Goal: Task Accomplishment & Management: Complete application form

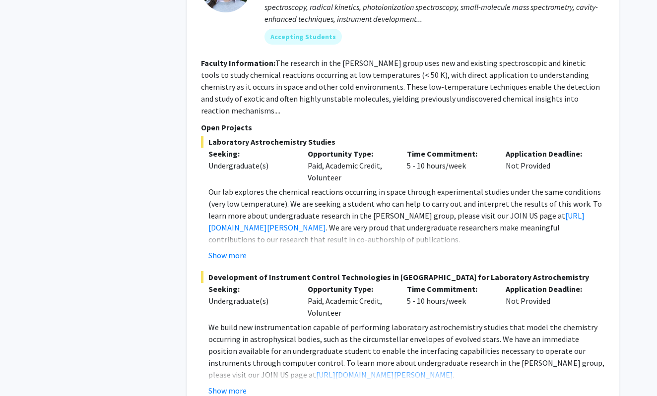
scroll to position [999, 0]
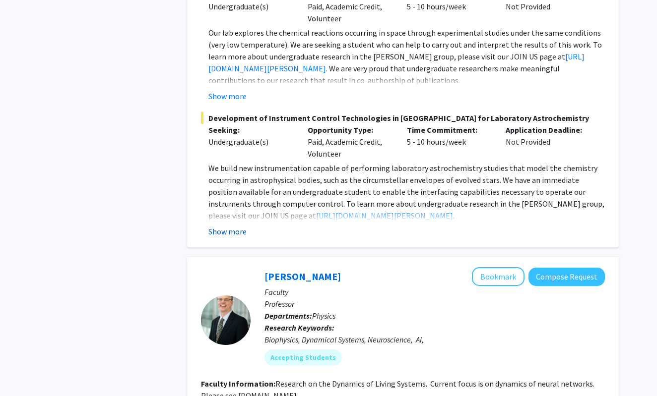
click at [236, 226] on button "Show more" at bounding box center [227, 232] width 38 height 12
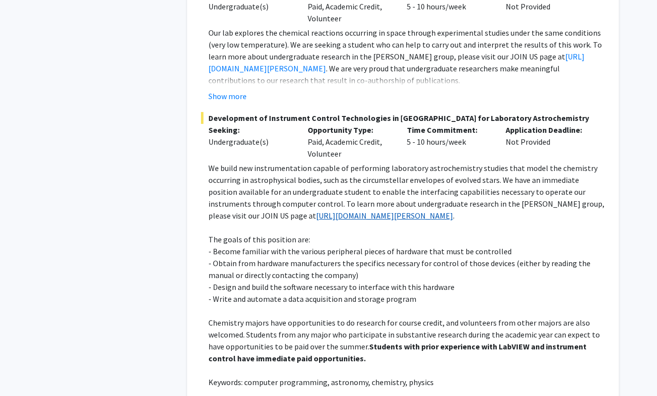
click at [316, 211] on link "[URL][DOMAIN_NAME][PERSON_NAME]" at bounding box center [384, 216] width 137 height 10
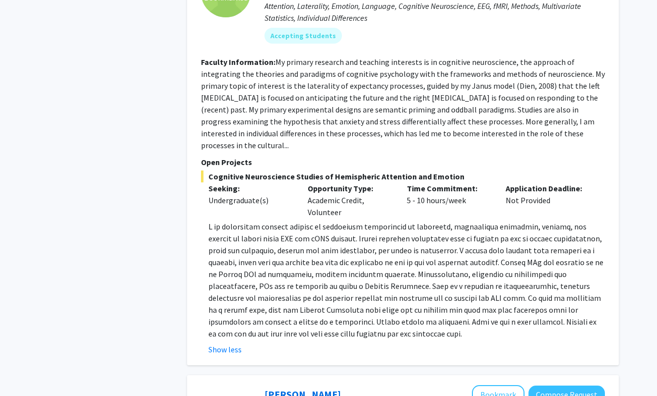
scroll to position [1796, 0]
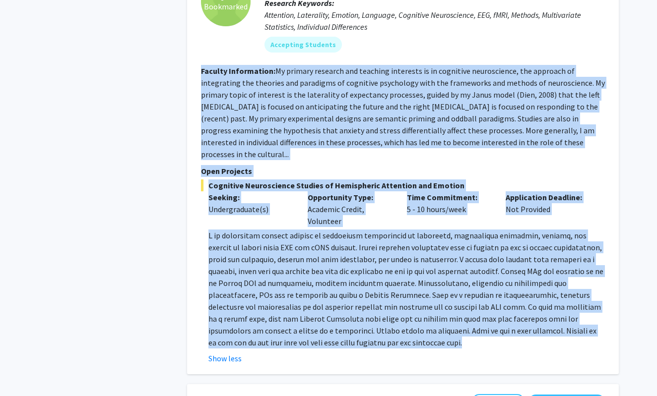
drag, startPoint x: 341, startPoint y: 347, endPoint x: 184, endPoint y: 85, distance: 305.6
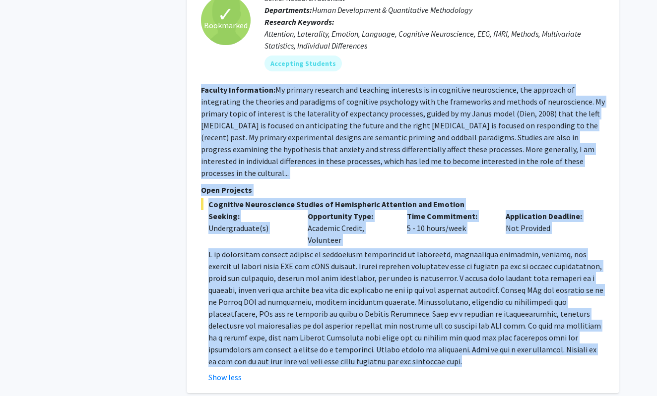
scroll to position [1778, 0]
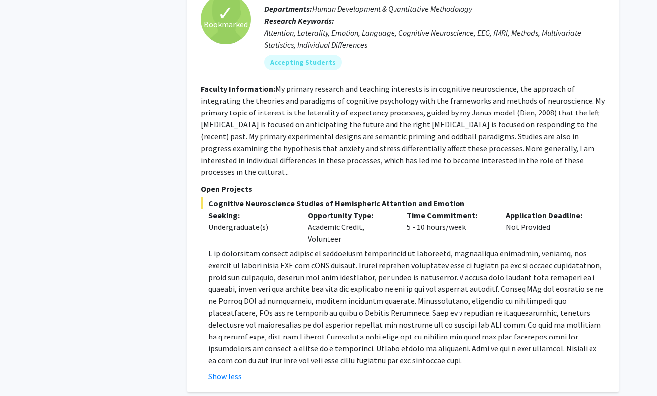
click at [361, 362] on p at bounding box center [406, 307] width 396 height 119
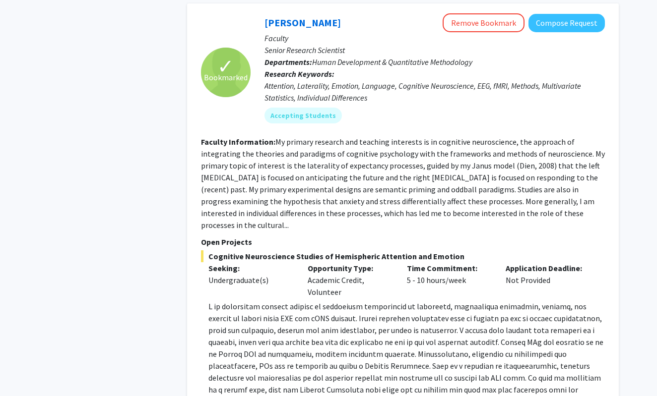
scroll to position [1697, 0]
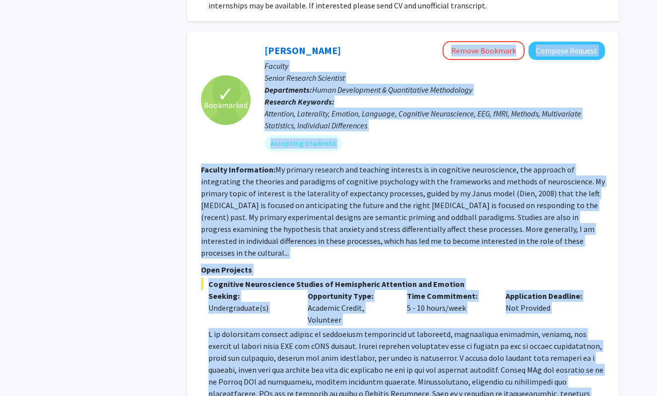
drag, startPoint x: 361, startPoint y: 362, endPoint x: 253, endPoint y: 70, distance: 310.7
click at [253, 70] on fg-search-faculty "✓ Bookmarked [PERSON_NAME] Remove Bookmark Compose Request Faculty Senior Resea…" at bounding box center [403, 252] width 404 height 422
copy fg-search-faculty "Loremi Dolorsit Ametcon Adipisc Elitsed Doeius Temporin Utlaboree Doloremagna: …"
click at [284, 236] on section "Faculty Information: My primary research and teaching interests is in cognitive…" at bounding box center [403, 211] width 404 height 95
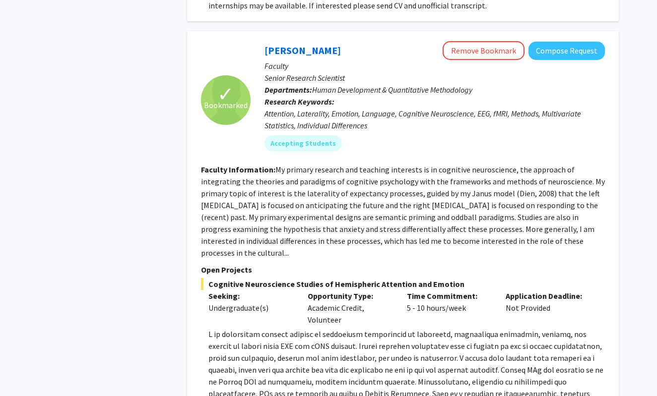
scroll to position [1745, 0]
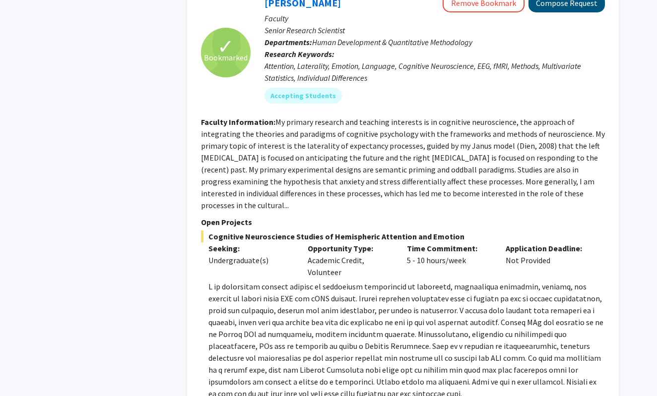
click at [587, 12] on button "Compose Request" at bounding box center [566, 3] width 76 height 18
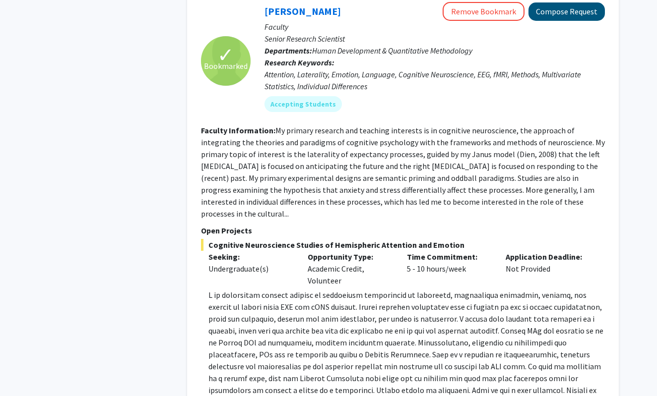
click at [566, 21] on button "Compose Request" at bounding box center [566, 11] width 76 height 18
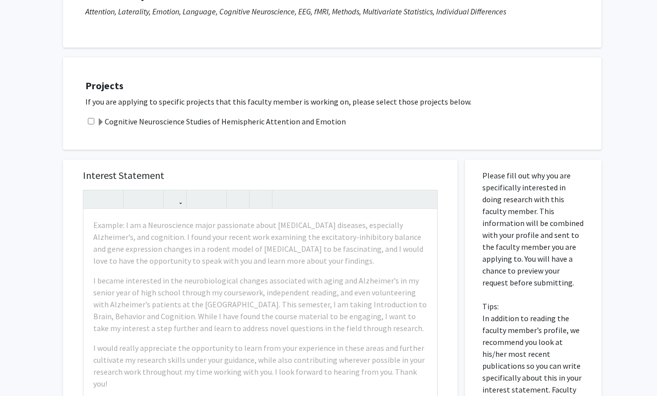
scroll to position [149, 0]
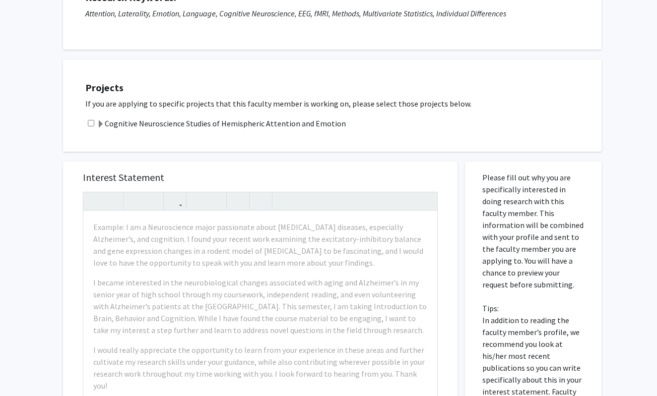
click at [99, 126] on span at bounding box center [101, 125] width 8 height 8
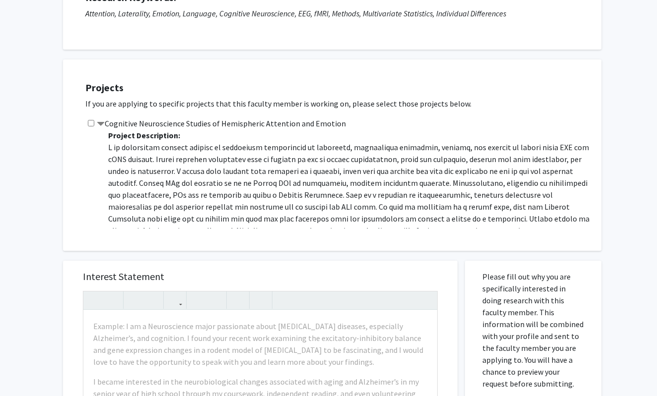
click at [90, 125] on input "checkbox" at bounding box center [91, 123] width 6 height 6
checkbox input "true"
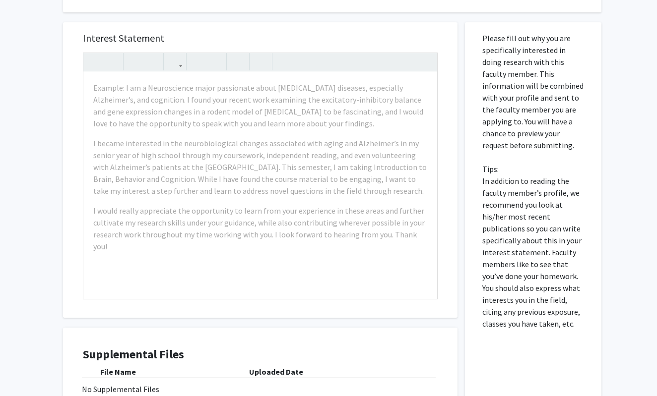
scroll to position [394, 0]
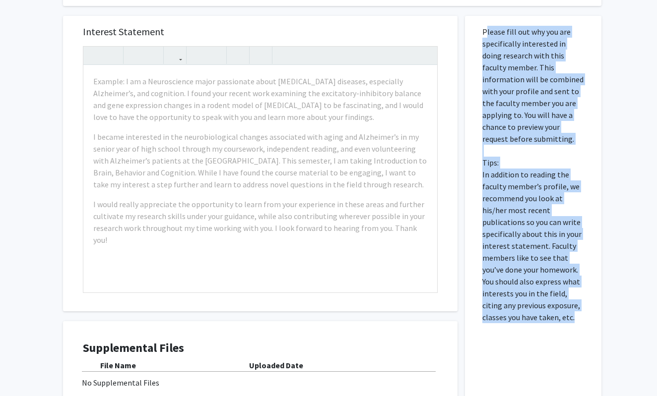
drag, startPoint x: 483, startPoint y: 31, endPoint x: 556, endPoint y: 318, distance: 295.8
click at [556, 318] on p "Please fill out why you are specifically interested in doing research with this…" at bounding box center [533, 175] width 102 height 298
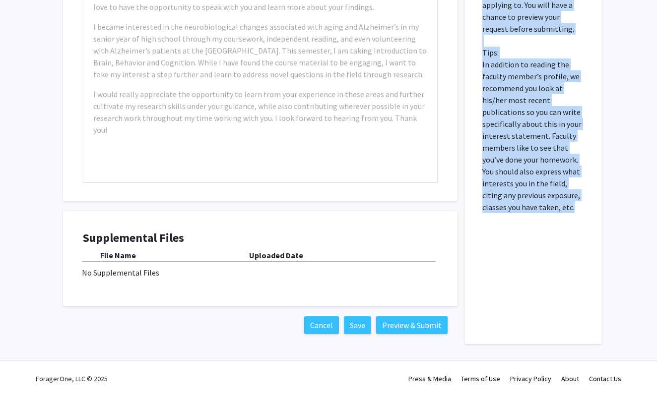
scroll to position [505, 0]
copy p "Please fill out why you are specifically interested in doing research with this…"
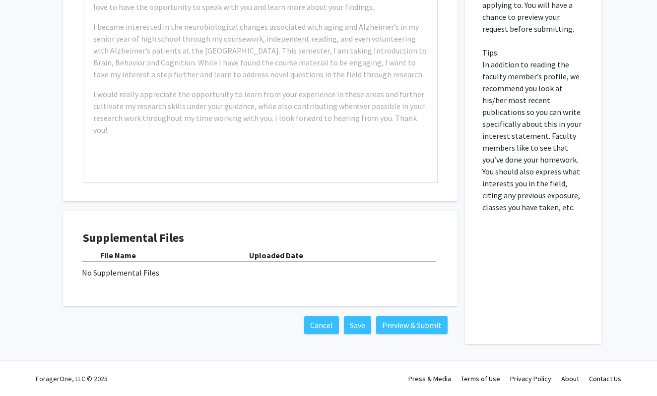
click at [117, 273] on div "No Supplemental Files" at bounding box center [260, 273] width 357 height 12
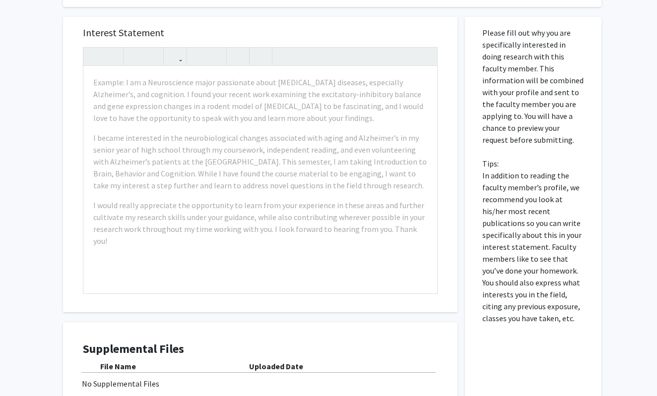
scroll to position [379, 0]
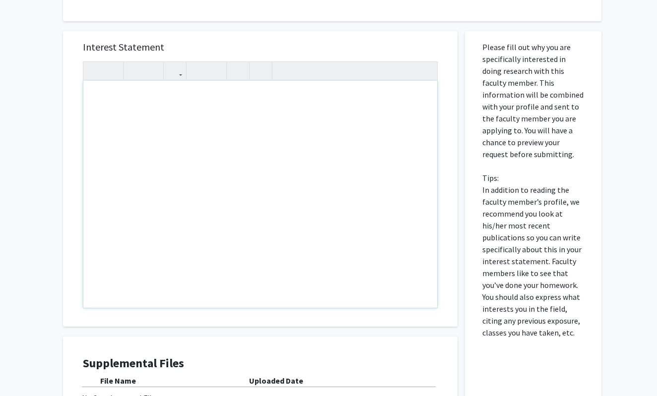
click at [263, 28] on div "Interest Statement Insert link Remove link Supplemental Files File Name Uploade…" at bounding box center [260, 245] width 409 height 449
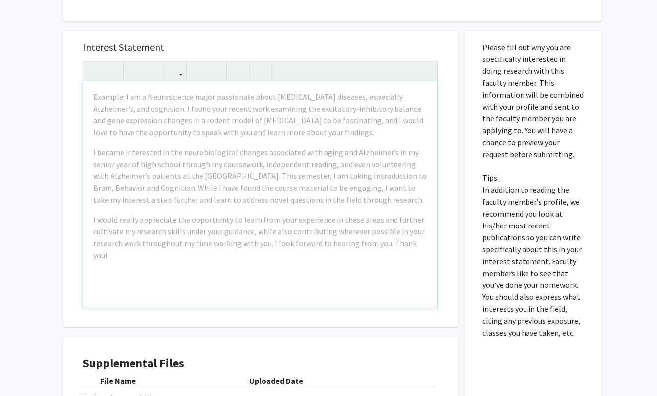
drag, startPoint x: 399, startPoint y: 336, endPoint x: 251, endPoint y: 153, distance: 235.7
click at [251, 153] on div "Interest Statement Example: I am a Neuroscience major passionate about [MEDICAL…" at bounding box center [260, 245] width 409 height 449
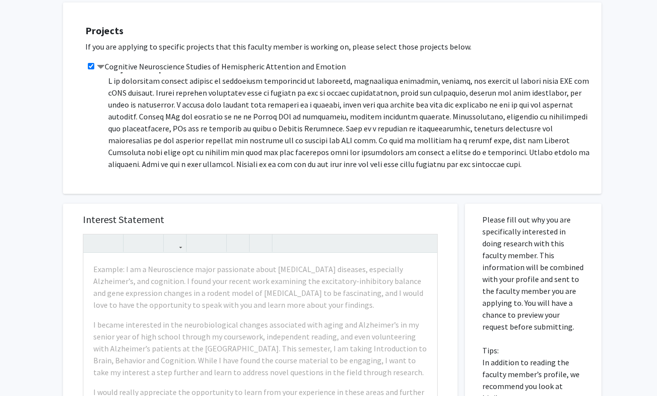
scroll to position [211, 0]
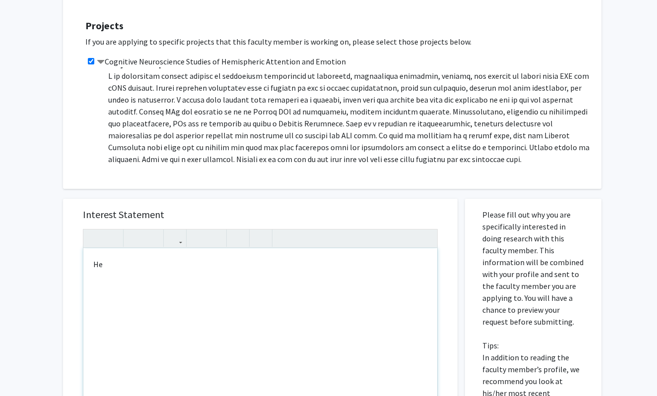
type textarea "H"
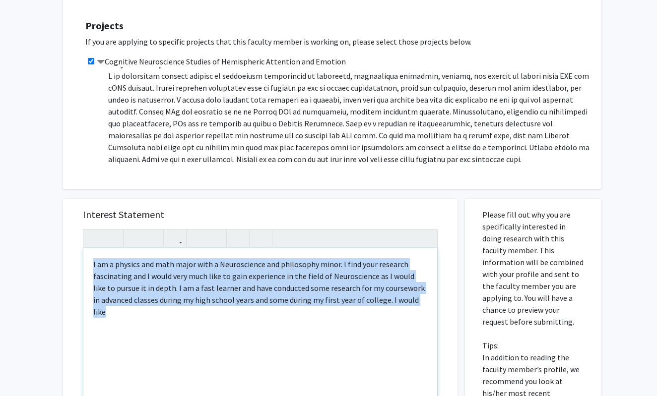
type textarea "I am a physics and math major with a Neuroscience and philosophy minor. I find …"
copy div "I am a physics and math major with a Neuroscience and philosophy minor. I find …"
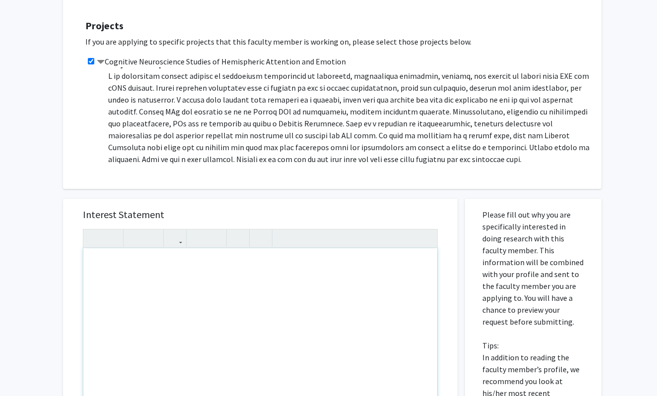
click at [270, 174] on div "Projects If you are applying to specific projects that this faculty member is w…" at bounding box center [338, 93] width 526 height 167
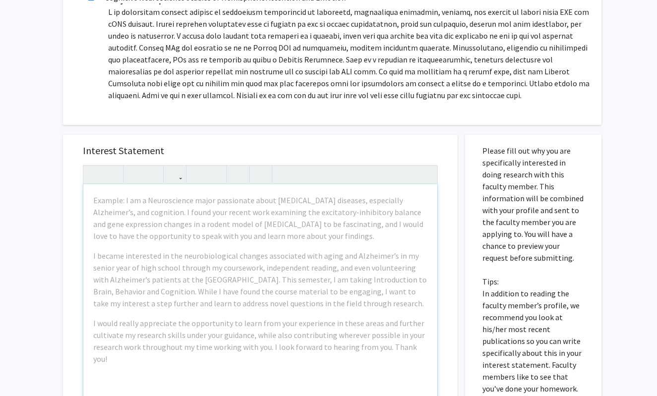
scroll to position [284, 0]
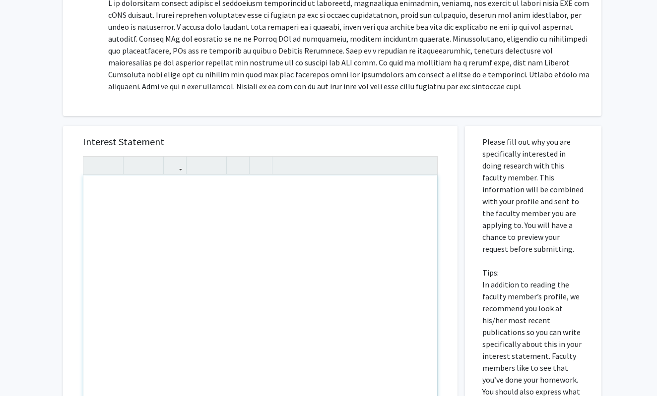
click at [264, 207] on div "Note to users with screen readers: Please press Alt+0 or Option+0 to deactivate…" at bounding box center [260, 289] width 354 height 227
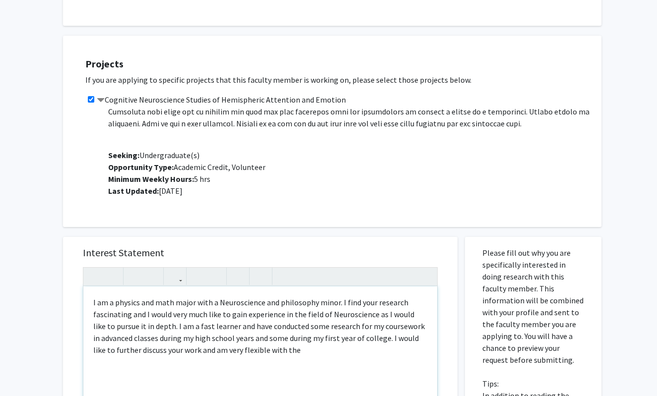
scroll to position [210, 0]
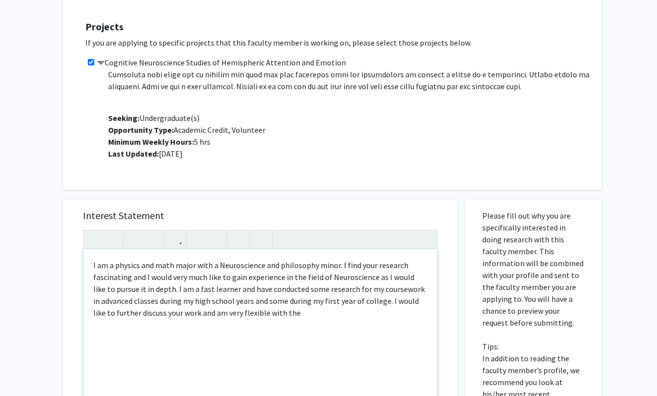
drag, startPoint x: 303, startPoint y: 315, endPoint x: 206, endPoint y: 315, distance: 96.3
click at [206, 315] on p "I am a physics and math major with a Neuroscience and philosophy minor. I find …" at bounding box center [260, 290] width 334 height 60
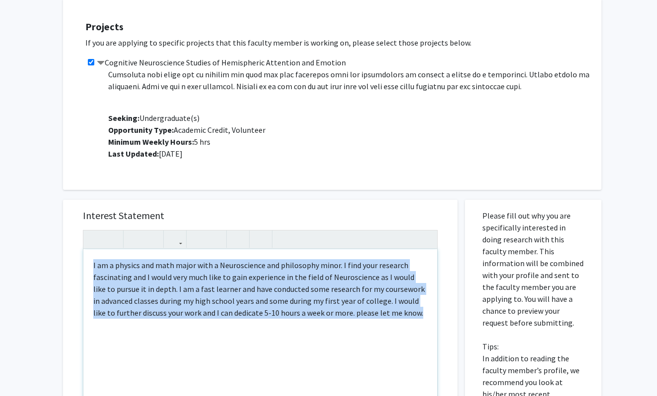
copy p "I am a physics and math major with a Neuroscience and philosophy minor. I find …"
type textarea "<p>I am a Physics and Mathematics major with minors in Neuroscience and Philoso…"
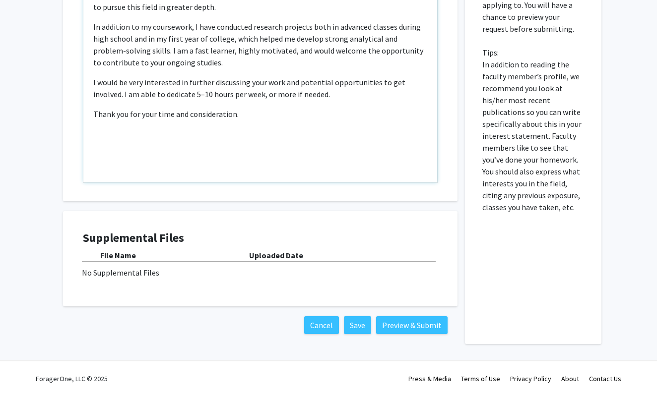
scroll to position [505, 0]
click at [395, 332] on button "Preview & Submit" at bounding box center [411, 326] width 71 height 18
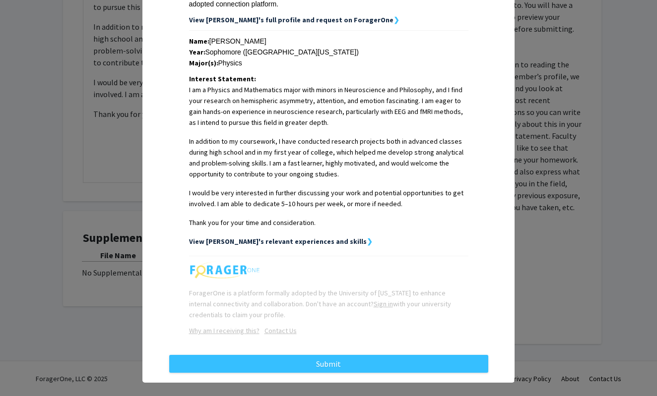
scroll to position [197, 0]
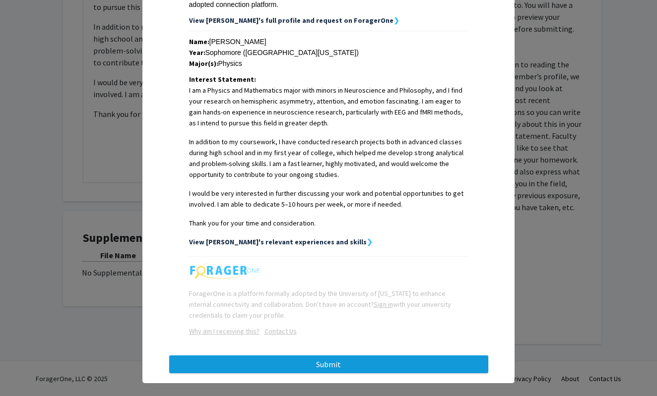
click at [337, 356] on button "Submit" at bounding box center [328, 365] width 319 height 18
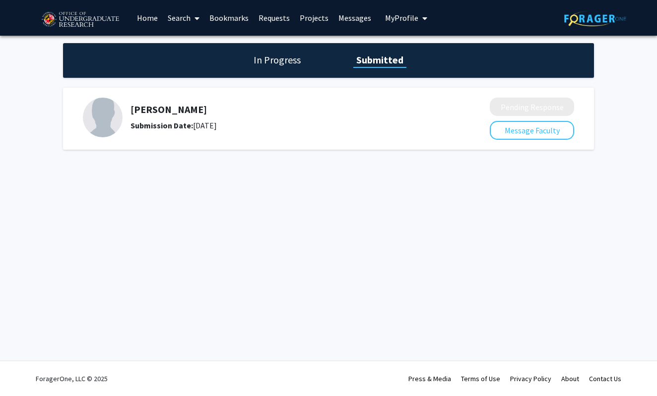
click at [280, 63] on h1 "In Progress" at bounding box center [277, 60] width 53 height 14
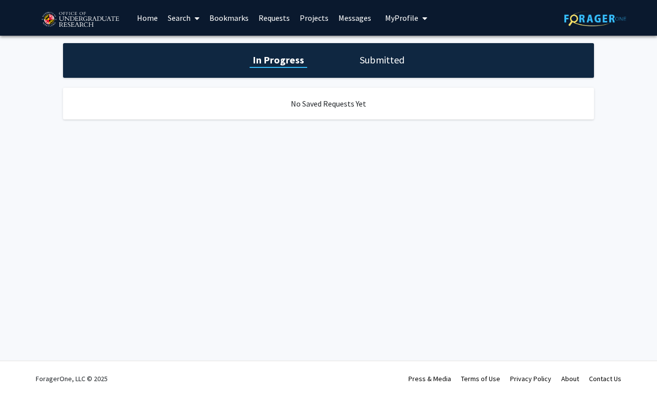
click at [182, 20] on link "Search" at bounding box center [184, 17] width 42 height 35
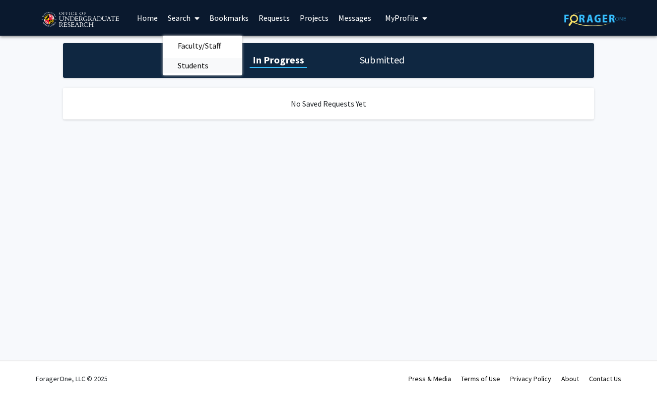
click at [189, 65] on span "Students" at bounding box center [193, 66] width 61 height 20
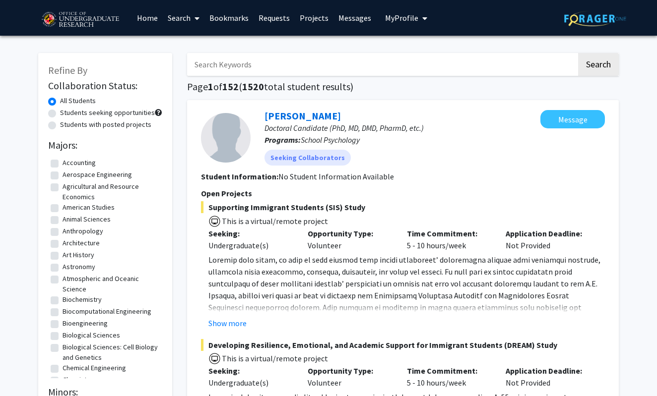
click at [109, 115] on label "Students seeking opportunities" at bounding box center [107, 113] width 95 height 10
click at [66, 114] on input "Students seeking opportunities" at bounding box center [63, 111] width 6 height 6
radio input "true"
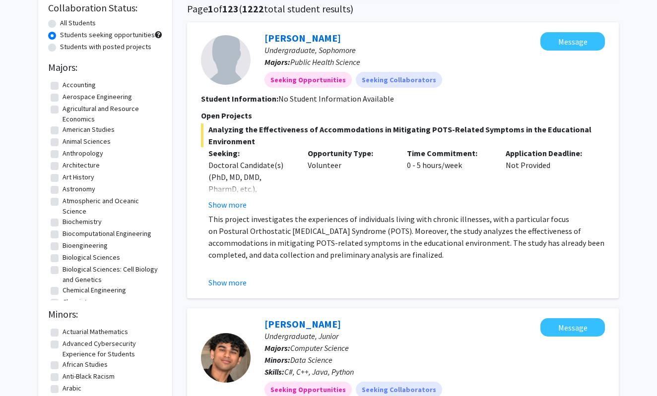
scroll to position [80, 0]
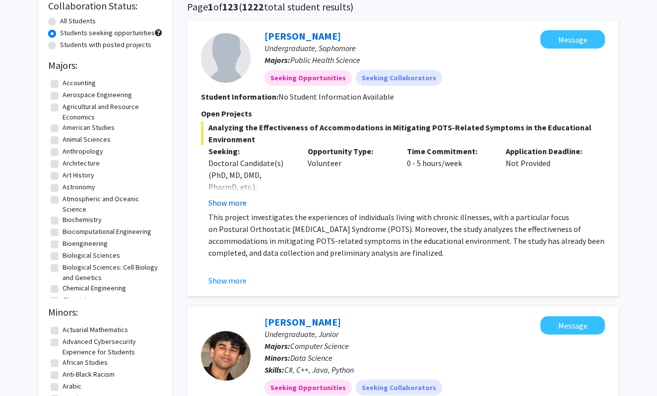
click at [222, 202] on button "Show more" at bounding box center [227, 203] width 38 height 12
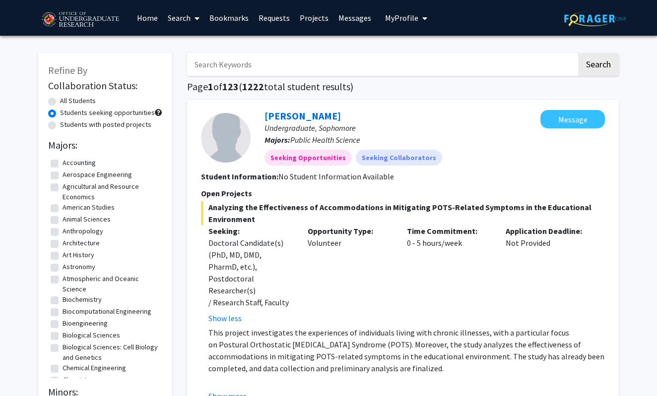
scroll to position [0, 0]
click at [183, 22] on link "Search" at bounding box center [184, 17] width 42 height 35
click at [181, 47] on span "Faculty/Staff" at bounding box center [199, 46] width 73 height 20
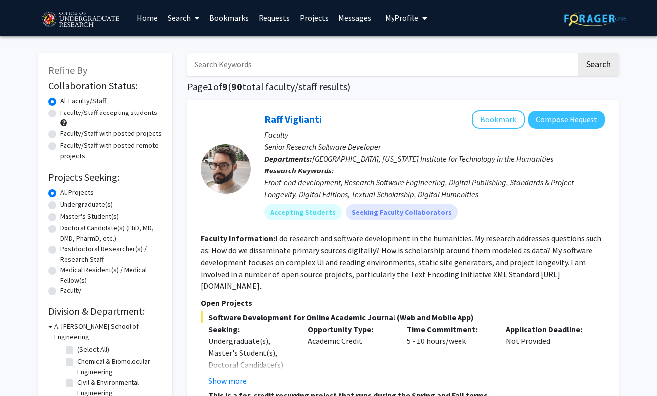
click at [122, 114] on label "Faculty/Staff accepting students" at bounding box center [108, 113] width 97 height 10
click at [66, 114] on input "Faculty/Staff accepting students" at bounding box center [63, 111] width 6 height 6
radio input "true"
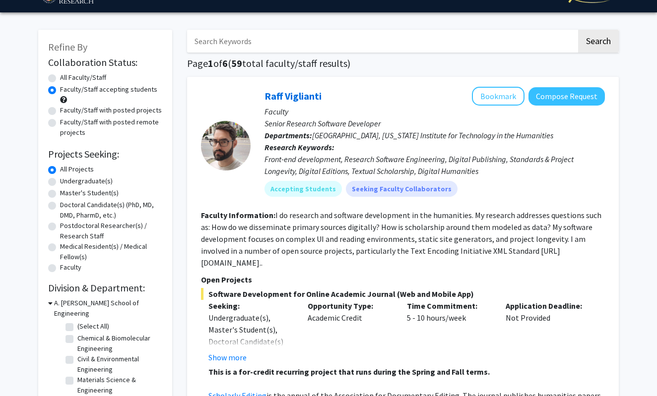
scroll to position [24, 0]
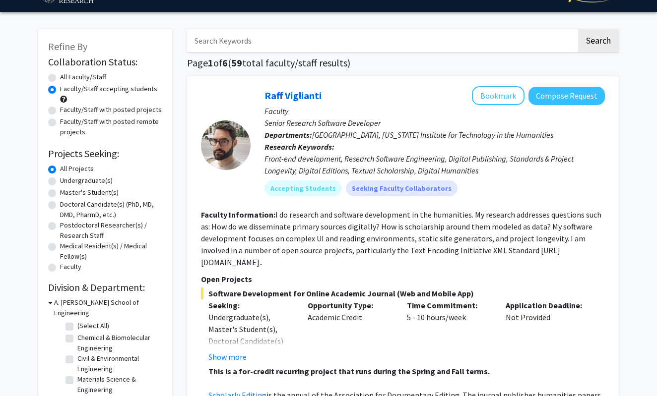
click at [83, 183] on label "Undergraduate(s)" at bounding box center [86, 181] width 53 height 10
click at [66, 182] on input "Undergraduate(s)" at bounding box center [63, 179] width 6 height 6
radio input "true"
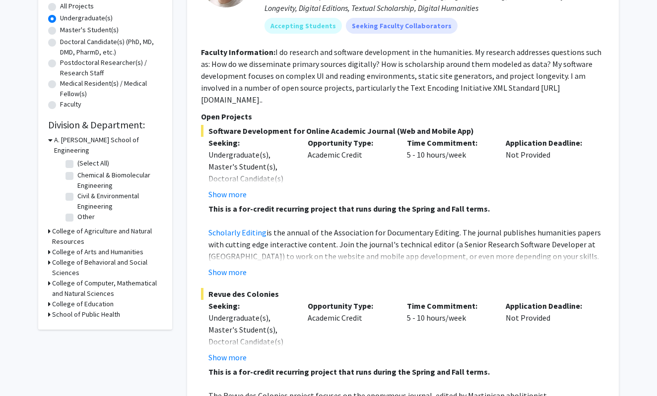
scroll to position [190, 0]
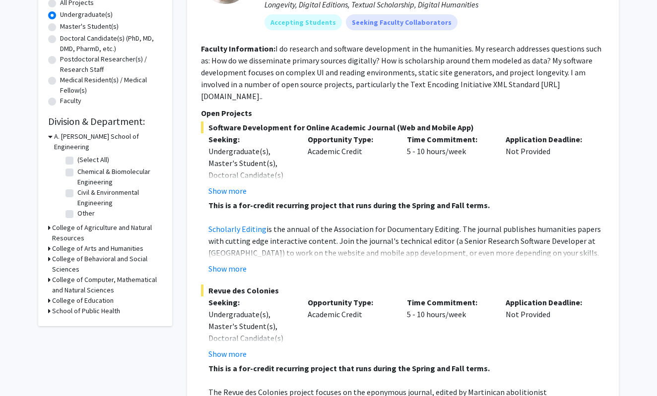
click at [50, 138] on icon at bounding box center [50, 136] width 4 height 10
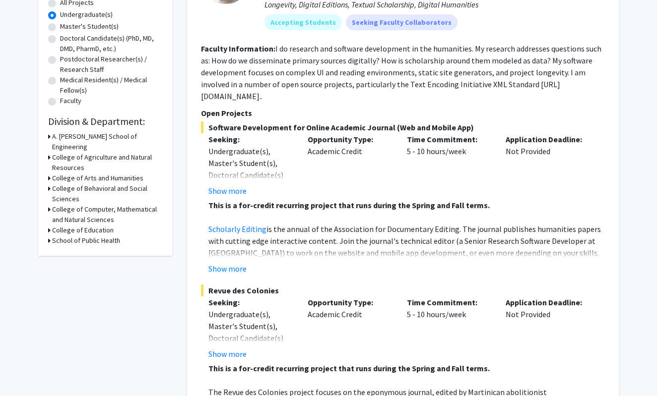
click at [48, 170] on div "Refine By Collaboration Status: Collaboration Status All Faculty/Staff Collabor…" at bounding box center [105, 59] width 134 height 393
click at [49, 173] on icon at bounding box center [49, 178] width 2 height 10
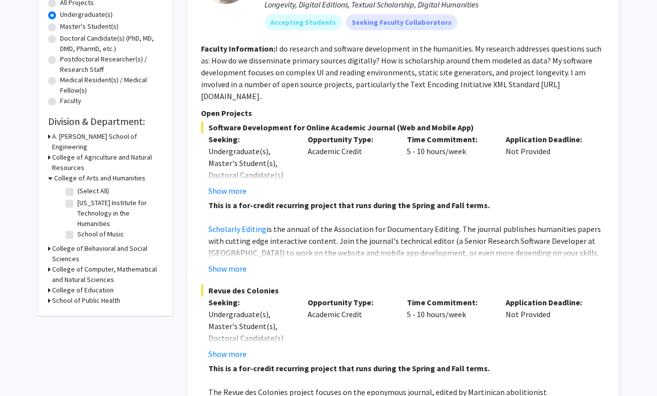
click at [77, 198] on label "[US_STATE] Institute for Technology in the Humanities" at bounding box center [118, 213] width 82 height 31
click at [77, 198] on input "[US_STATE] Institute for Technology in the Humanities" at bounding box center [80, 201] width 6 height 6
checkbox input "true"
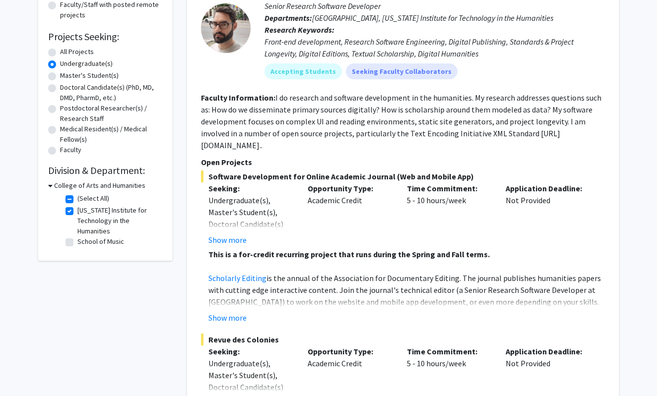
scroll to position [176, 0]
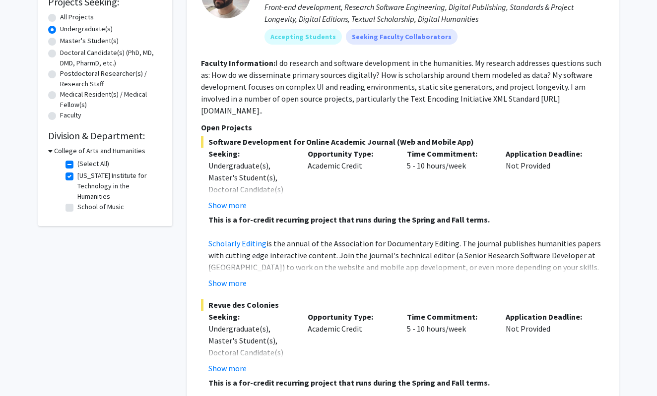
click at [77, 178] on label "[US_STATE] Institute for Technology in the Humanities" at bounding box center [118, 186] width 82 height 31
click at [77, 177] on input "[US_STATE] Institute for Technology in the Humanities" at bounding box center [80, 174] width 6 height 6
checkbox input "false"
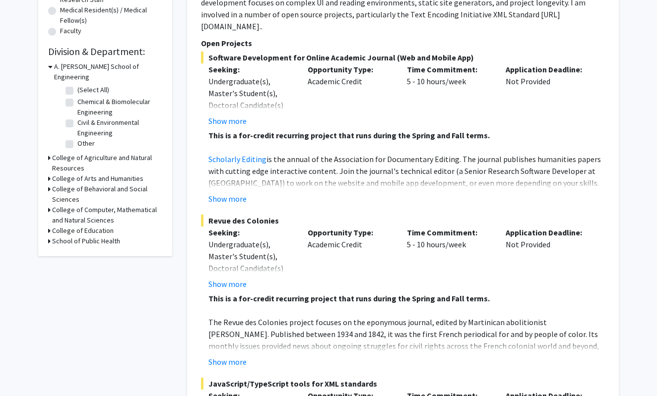
scroll to position [263, 0]
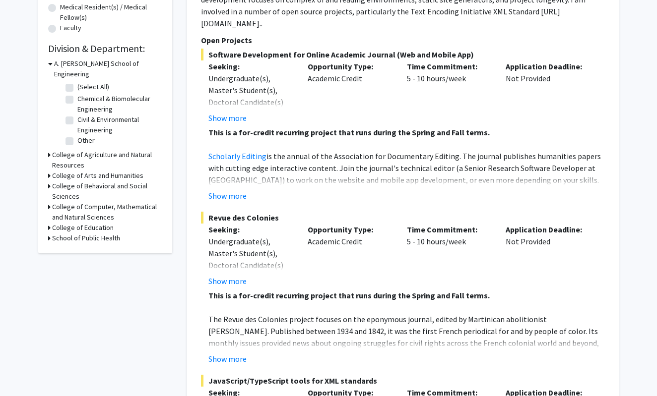
click at [49, 202] on icon at bounding box center [49, 207] width 2 height 10
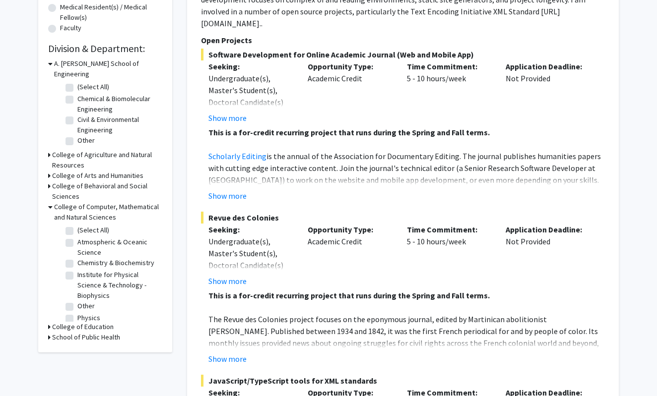
click at [77, 225] on label "(Select All)" at bounding box center [93, 230] width 32 height 10
click at [77, 225] on input "(Select All)" at bounding box center [80, 228] width 6 height 6
checkbox input "true"
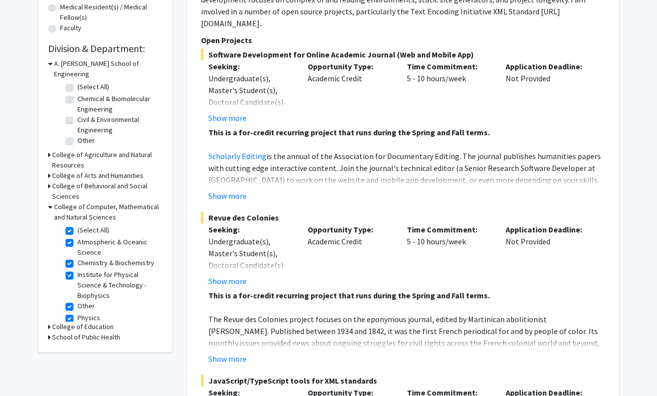
checkbox input "true"
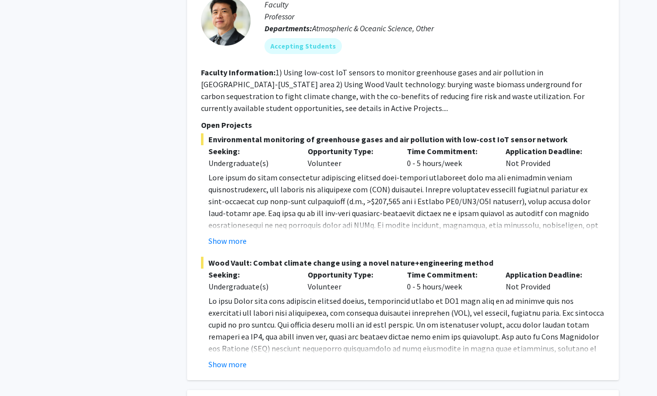
scroll to position [641, 0]
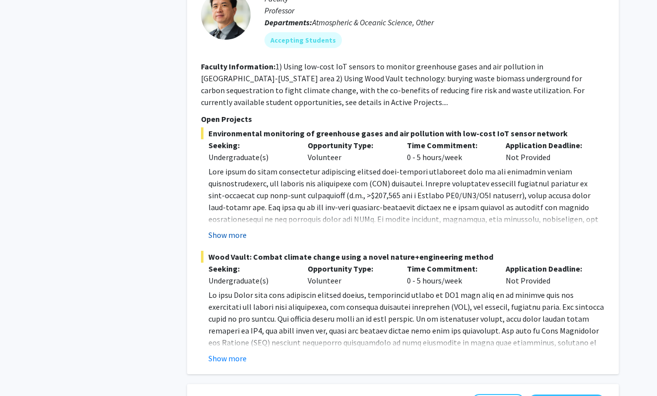
click at [219, 229] on button "Show more" at bounding box center [227, 235] width 38 height 12
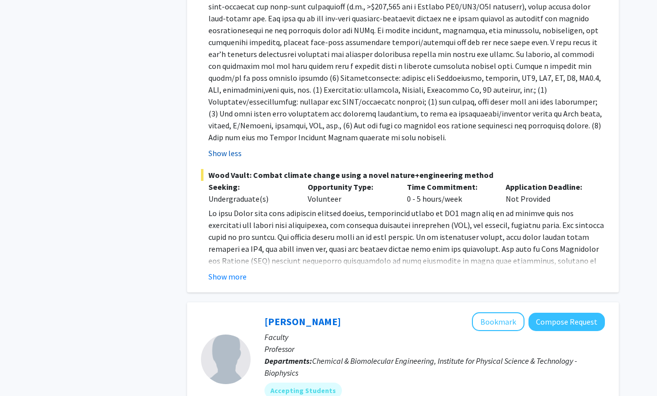
scroll to position [846, 0]
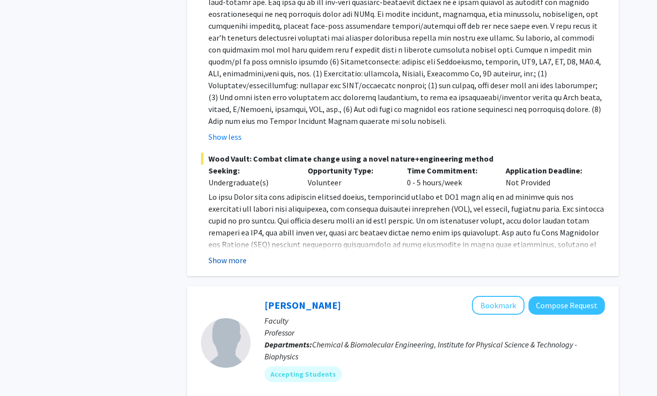
click at [226, 255] on button "Show more" at bounding box center [227, 261] width 38 height 12
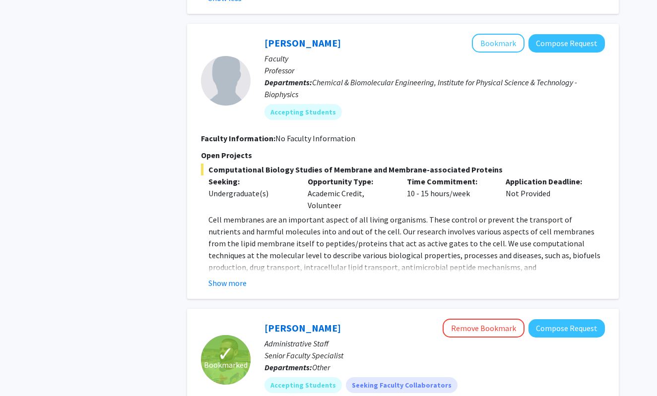
scroll to position [1327, 0]
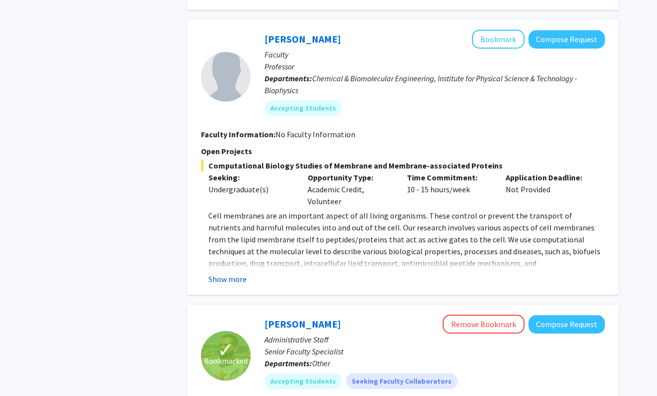
click at [230, 273] on button "Show more" at bounding box center [227, 279] width 38 height 12
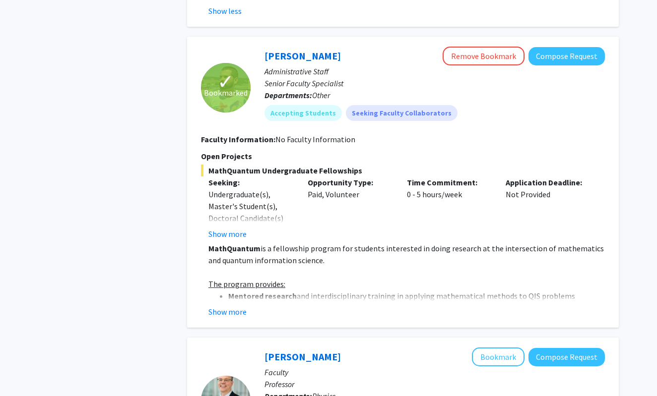
scroll to position [1661, 0]
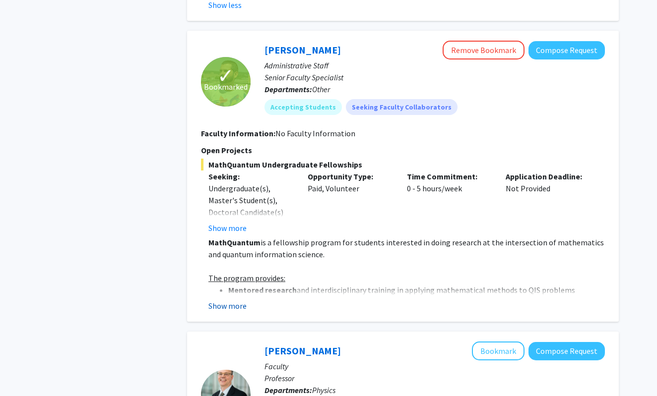
click at [243, 300] on button "Show more" at bounding box center [227, 306] width 38 height 12
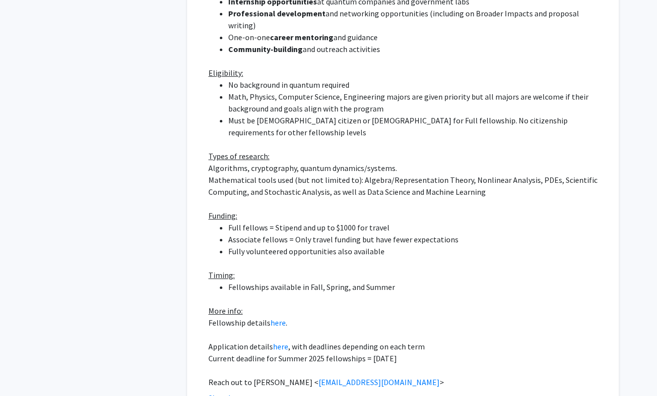
scroll to position [2000, 0]
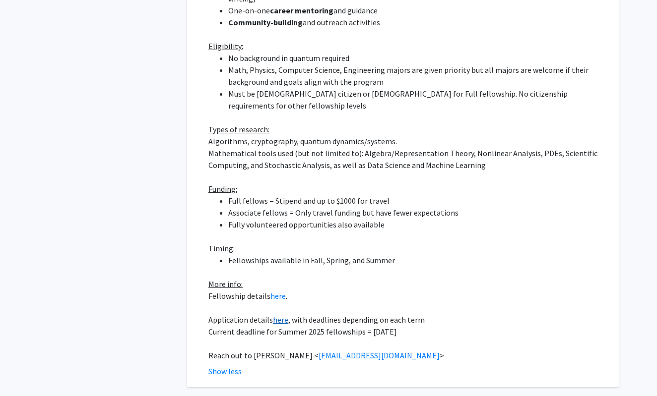
click at [274, 315] on link "here" at bounding box center [280, 320] width 15 height 10
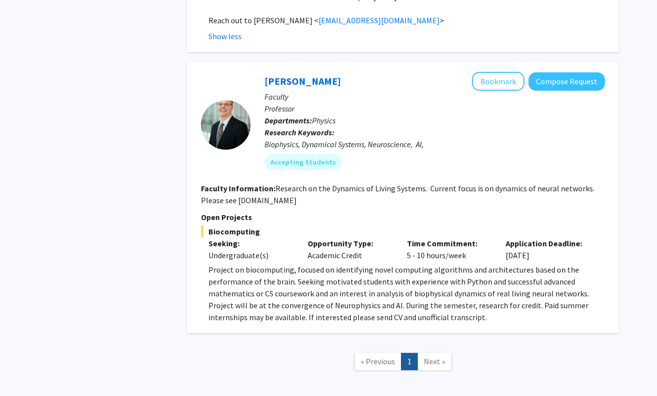
click at [427, 357] on span "Next »" at bounding box center [434, 362] width 21 height 10
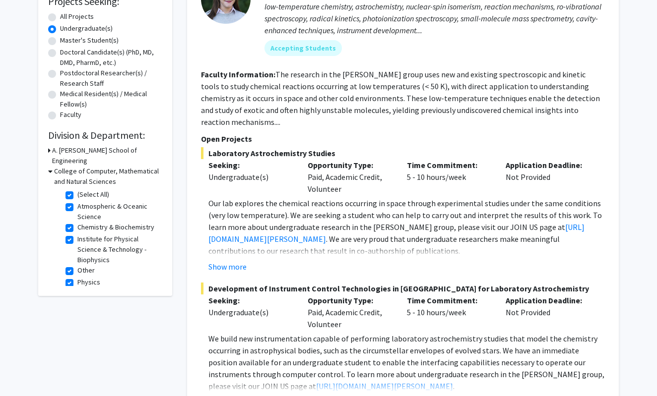
scroll to position [177, 0]
click at [77, 189] on label "(Select All)" at bounding box center [93, 194] width 32 height 10
click at [77, 189] on input "(Select All)" at bounding box center [80, 192] width 6 height 6
checkbox input "false"
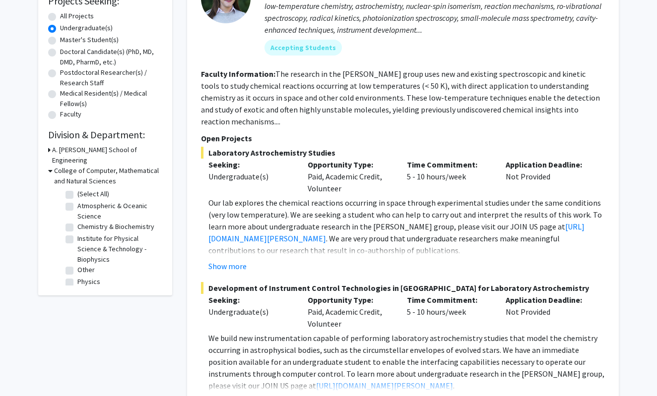
checkbox input "false"
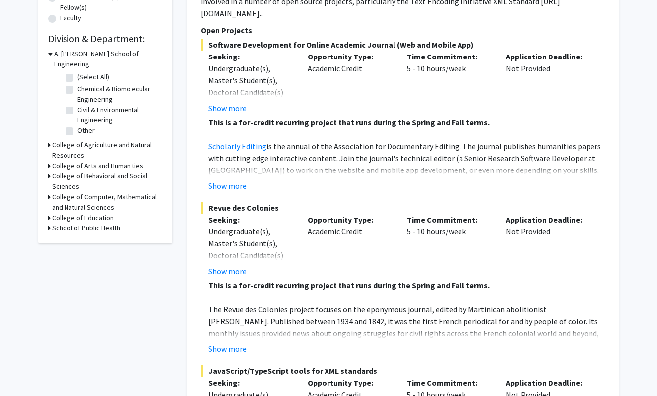
scroll to position [274, 0]
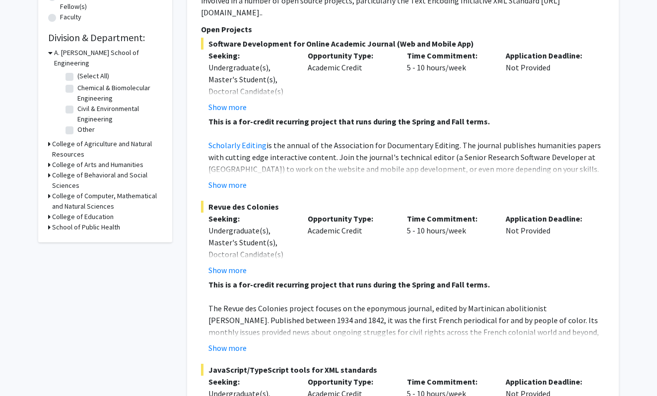
click at [48, 212] on icon at bounding box center [49, 217] width 2 height 10
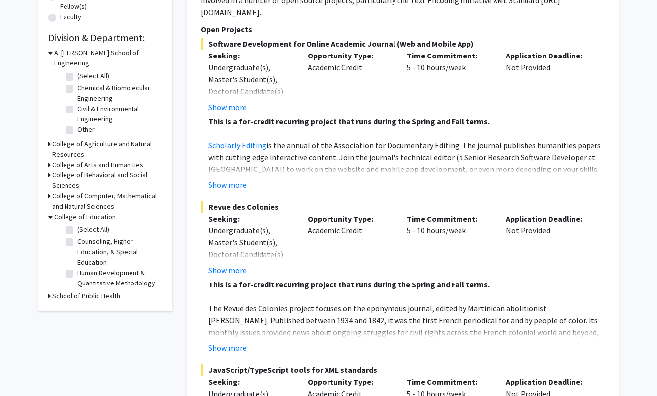
click at [49, 291] on icon at bounding box center [49, 296] width 2 height 10
click at [49, 170] on icon at bounding box center [49, 175] width 2 height 10
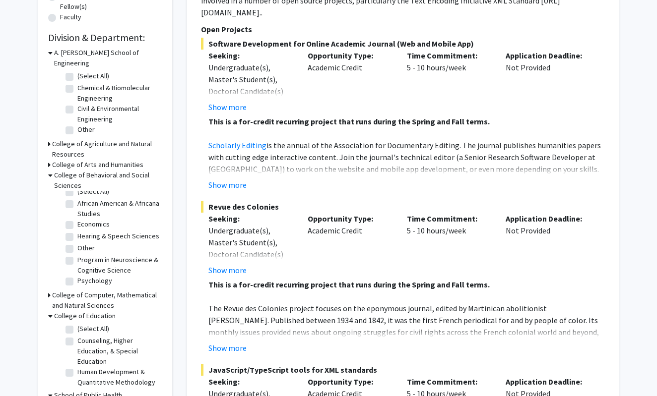
scroll to position [7, 0]
click at [77, 255] on label "Program in Neuroscience & Cognitive Science" at bounding box center [118, 265] width 82 height 21
click at [77, 255] on input "Program in Neuroscience & Cognitive Science" at bounding box center [80, 258] width 6 height 6
checkbox input "true"
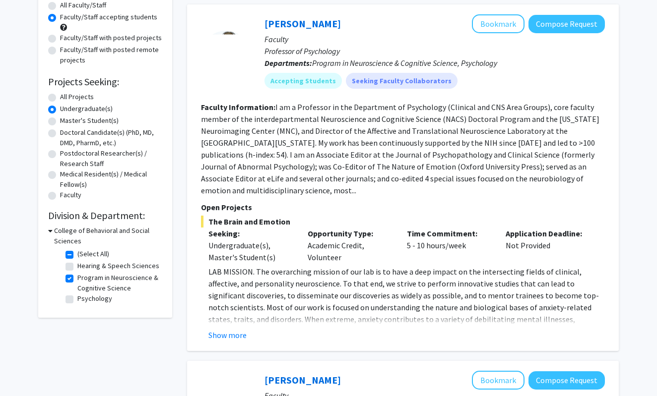
scroll to position [114, 0]
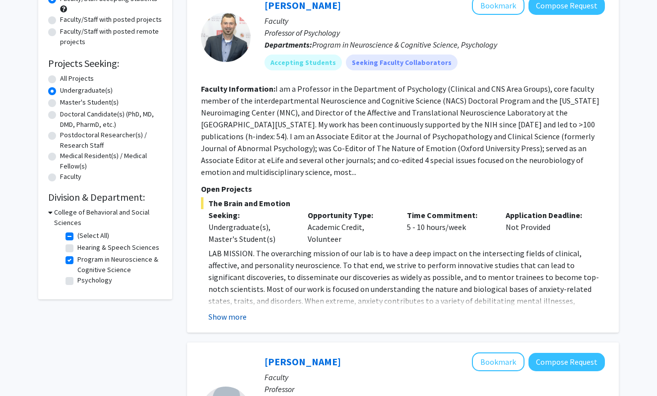
click at [227, 311] on button "Show more" at bounding box center [227, 317] width 38 height 12
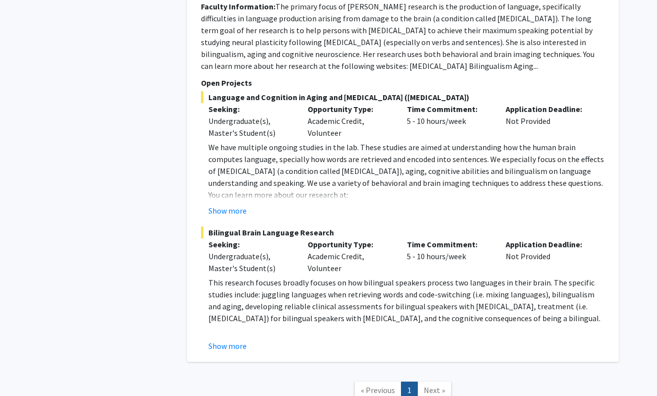
scroll to position [721, 0]
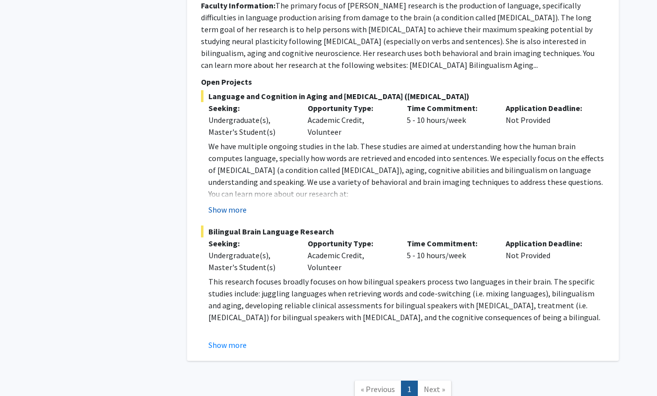
click at [238, 204] on button "Show more" at bounding box center [227, 210] width 38 height 12
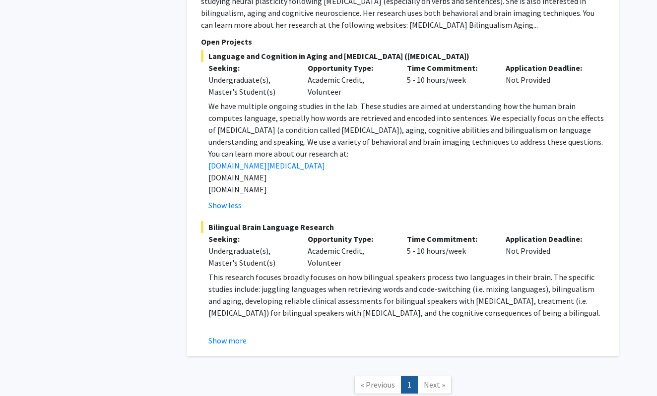
scroll to position [762, 0]
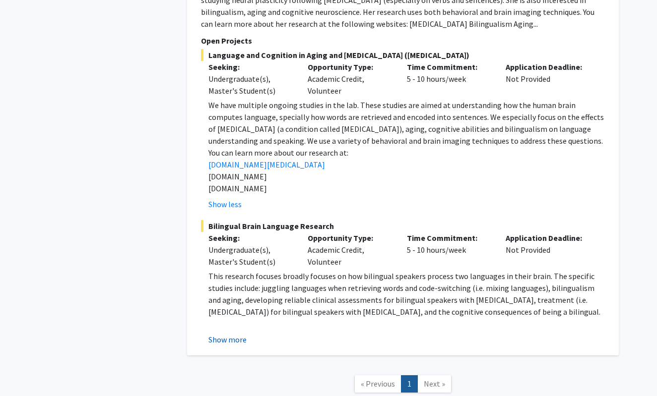
click at [235, 334] on button "Show more" at bounding box center [227, 340] width 38 height 12
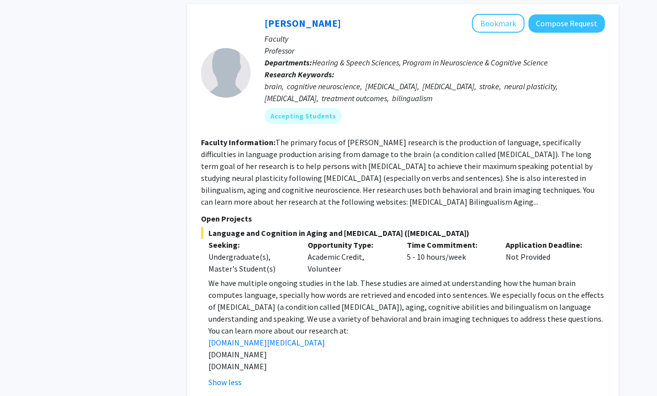
scroll to position [584, 0]
click at [546, 18] on button "Compose Request" at bounding box center [566, 23] width 76 height 18
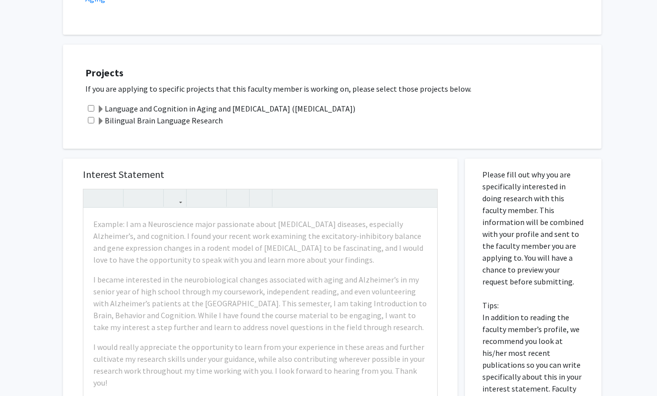
scroll to position [315, 0]
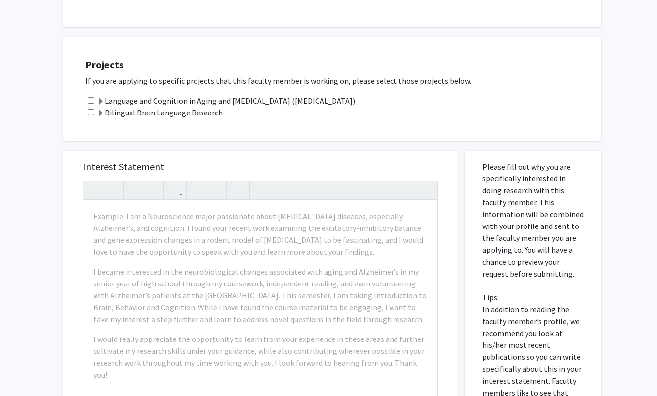
click at [91, 102] on input "checkbox" at bounding box center [91, 100] width 6 height 6
checkbox input "true"
click at [91, 113] on input "checkbox" at bounding box center [91, 112] width 6 height 6
checkbox input "true"
click at [100, 113] on span at bounding box center [101, 114] width 8 height 8
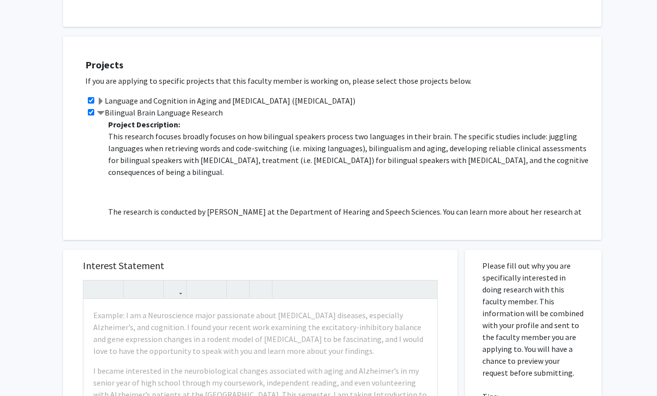
click at [101, 98] on span at bounding box center [101, 102] width 8 height 8
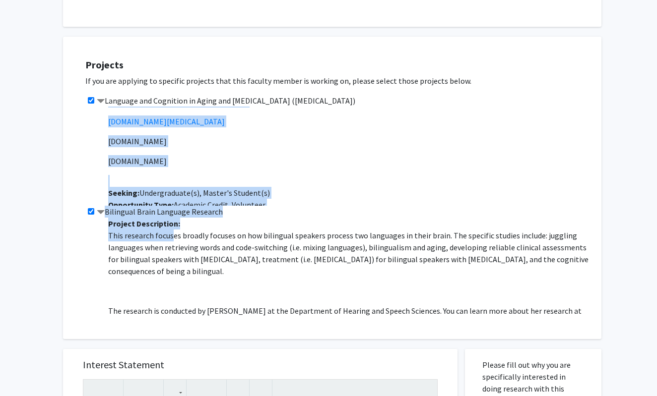
scroll to position [115, 0]
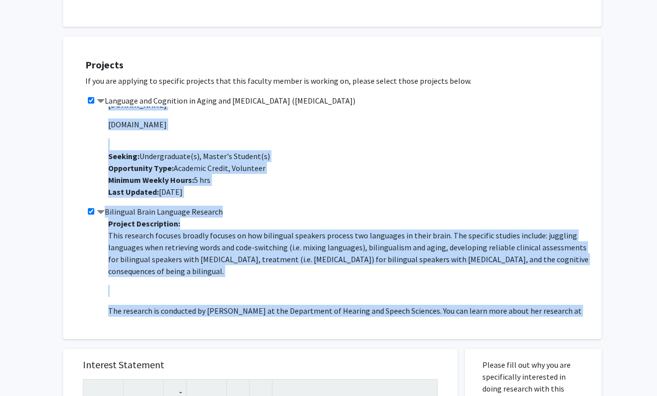
drag, startPoint x: 109, startPoint y: 111, endPoint x: 232, endPoint y: 343, distance: 263.5
click at [232, 343] on div "All Requests Request for [PERSON_NAME] Request for [PERSON_NAME] Departments: H…" at bounding box center [329, 258] width 546 height 1059
copy div "Loremip Dolorsitame: Co adip elitsedd eiusmod tempori ut lab etd. Magna aliquae…"
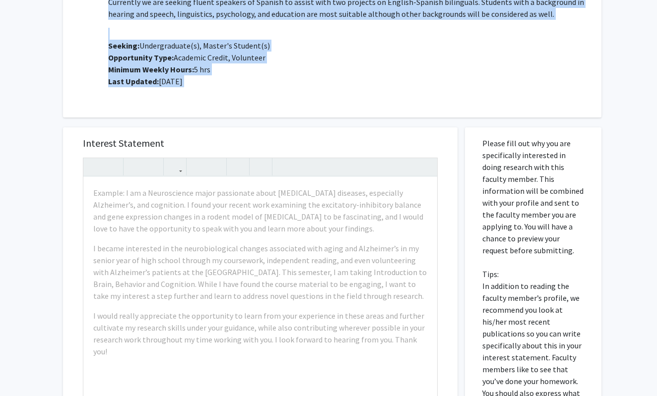
scroll to position [628, 0]
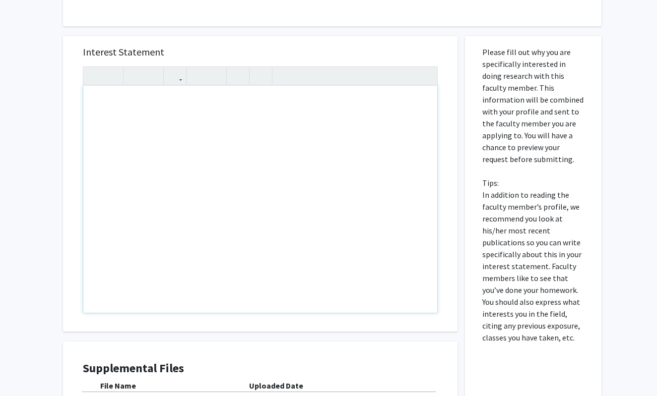
click at [226, 136] on div "Note to users with screen readers: Please press Alt+0 or Option+0 to deactivate…" at bounding box center [260, 199] width 354 height 227
paste div "Note to users with screen readers: Please press Alt+0 or Option+0 to deactivate…"
type textarea "<l>I do s Ametcon adi Elitseddoei tempo inci utlabo et Doloremagnaa eni Adminim…"
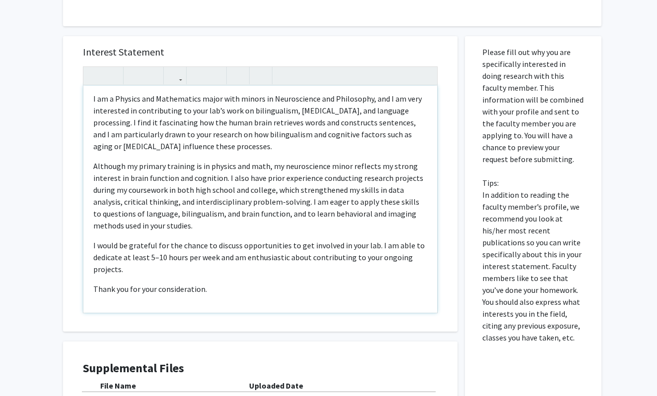
scroll to position [3, 0]
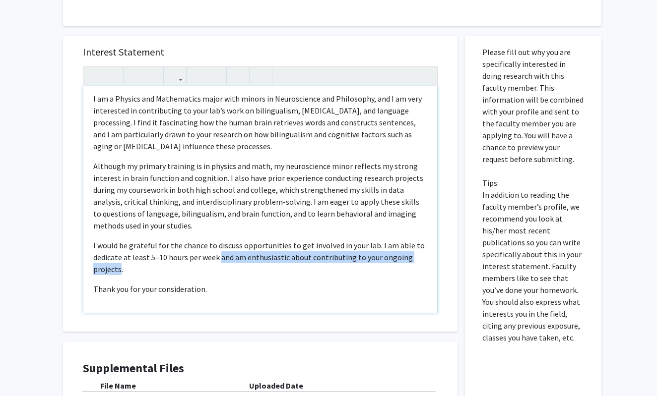
drag, startPoint x: 219, startPoint y: 259, endPoint x: 121, endPoint y: 267, distance: 98.6
click at [121, 267] on p "I would be grateful for the chance to discuss opportunities to get involved in …" at bounding box center [260, 258] width 334 height 36
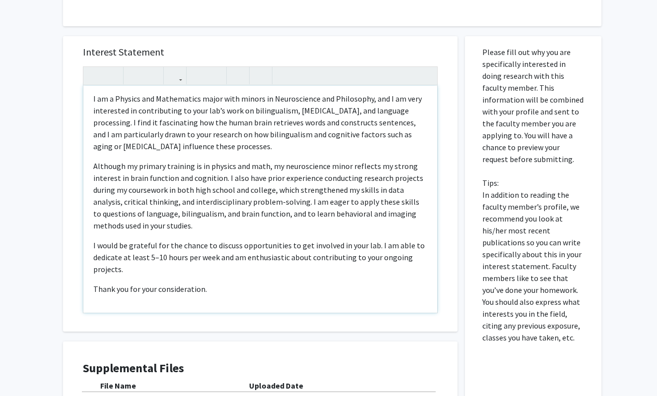
scroll to position [0, 0]
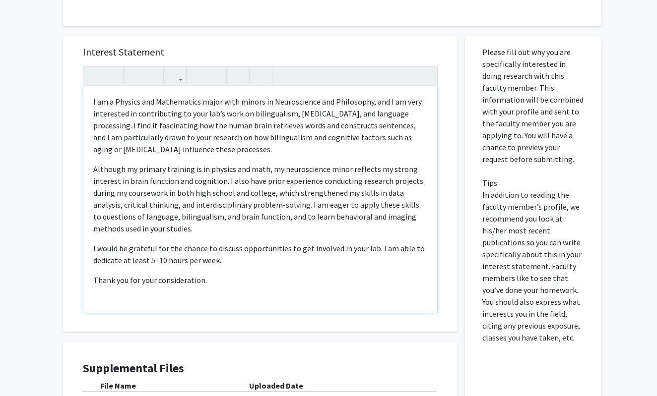
type textarea "<l>I do s Ametcon adi Elitseddoei tempo inci utlabo et Doloremagnaa eni Adminim…"
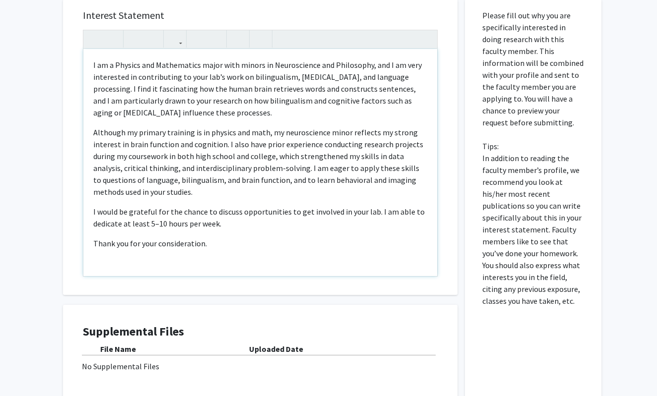
scroll to position [674, 0]
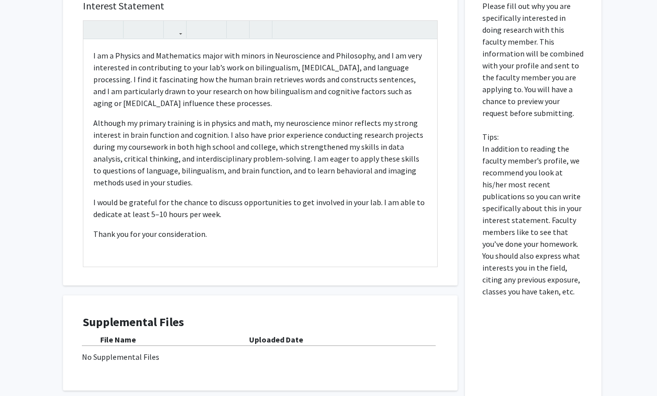
click at [209, 283] on div "Interest Statement I am a Physics and Mathematics major with minors in Neurosci…" at bounding box center [260, 138] width 375 height 296
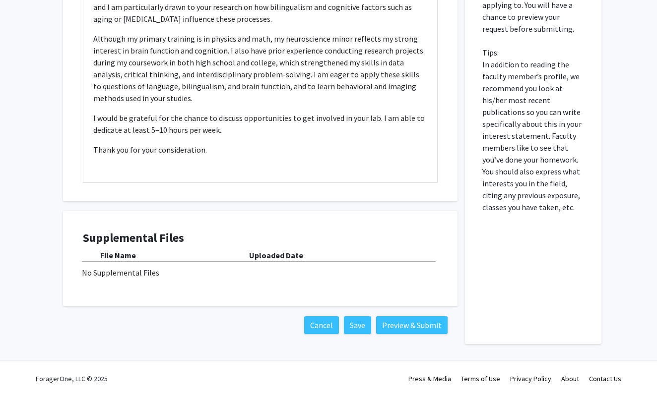
scroll to position [759, 0]
click at [397, 321] on button "Preview & Submit" at bounding box center [411, 326] width 71 height 18
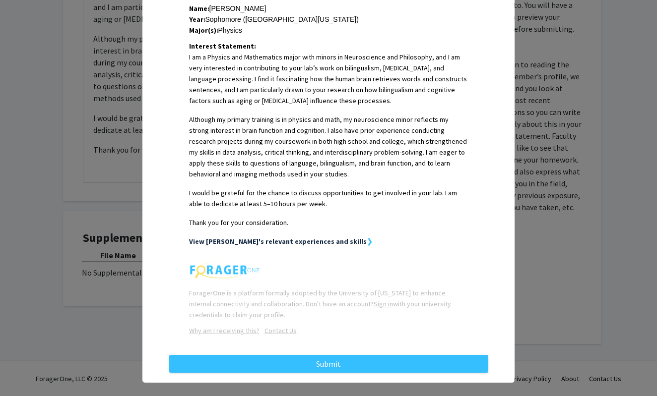
scroll to position [230, 0]
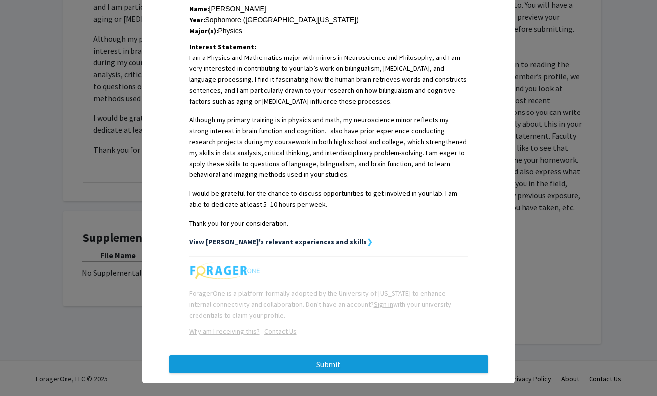
click at [337, 356] on button "Submit" at bounding box center [328, 365] width 319 height 18
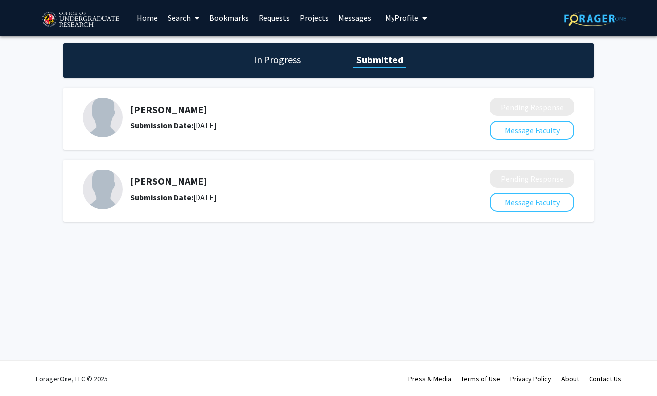
click at [233, 20] on link "Bookmarks" at bounding box center [228, 17] width 49 height 35
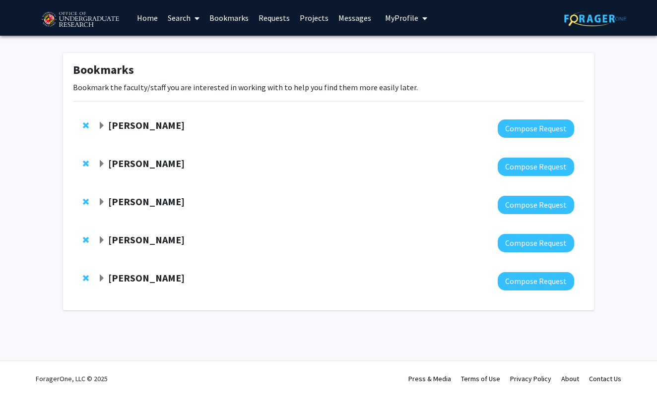
click at [270, 17] on link "Requests" at bounding box center [274, 17] width 41 height 35
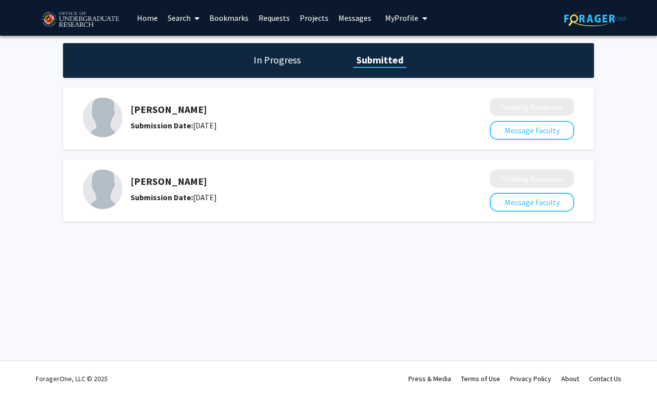
click at [306, 14] on link "Projects" at bounding box center [314, 17] width 39 height 35
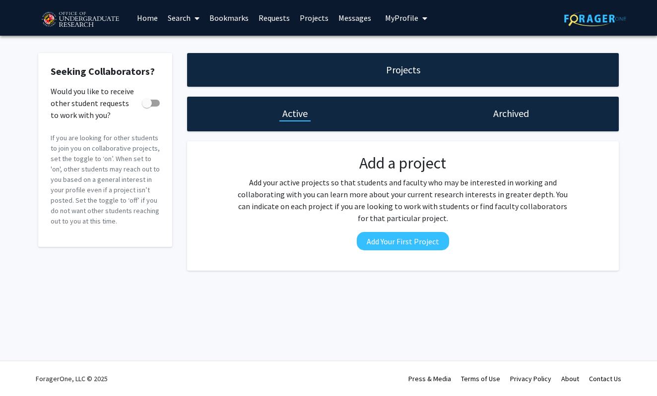
click at [352, 19] on link "Messages" at bounding box center [354, 17] width 43 height 35
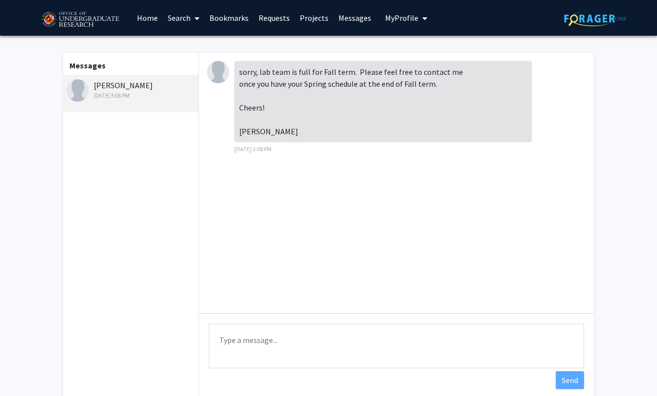
click at [138, 94] on div "[DATE] 3:08 PM" at bounding box center [131, 95] width 130 height 9
click at [287, 339] on textarea "Type a message" at bounding box center [396, 346] width 375 height 45
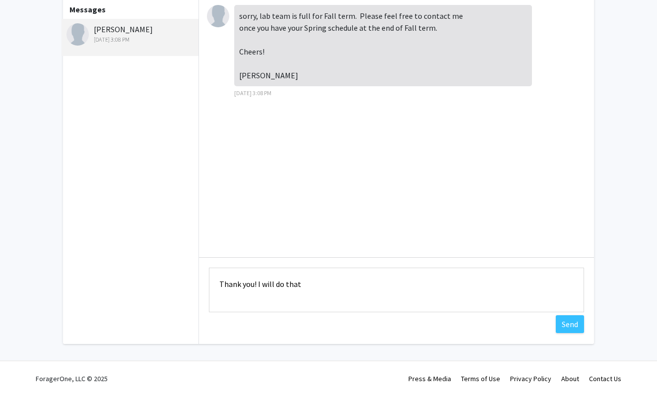
scroll to position [58, 0]
type textarea "Thank you! I will do that"
click at [564, 322] on button "Send" at bounding box center [570, 325] width 28 height 18
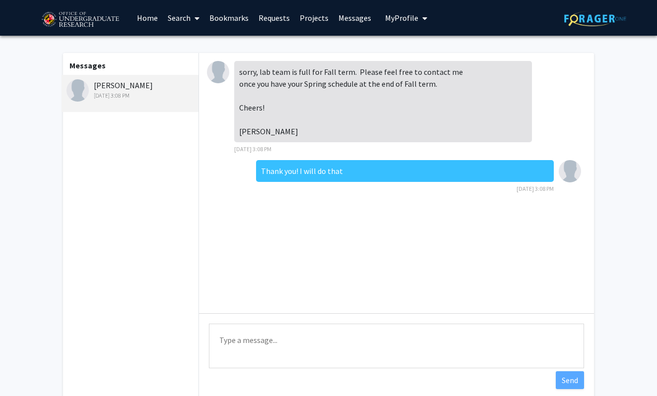
scroll to position [0, 0]
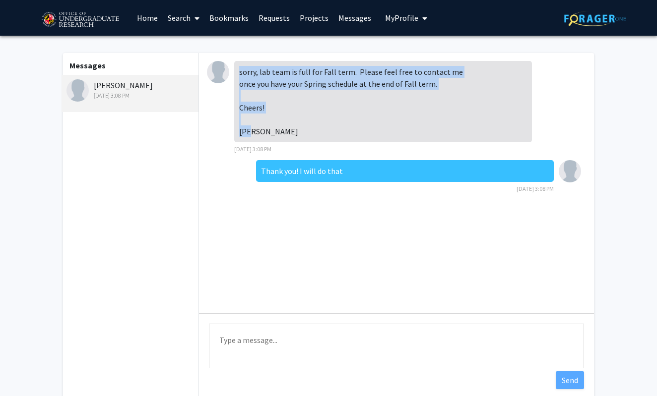
drag, startPoint x: 238, startPoint y: 70, endPoint x: 259, endPoint y: 137, distance: 69.8
click at [259, 137] on div "sorry, lab team is full for Fall term. Please feel free to contact me once you …" at bounding box center [383, 101] width 298 height 81
copy div "sorry, lab team is full for Fall term. Please feel free to contact me once you …"
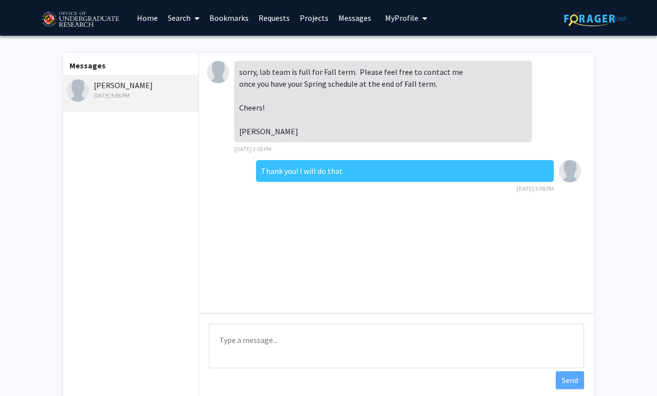
click at [187, 140] on div "Messages [PERSON_NAME] [DATE] 3:08 PM" at bounding box center [130, 226] width 137 height 347
click at [352, 20] on link "Messages" at bounding box center [354, 17] width 43 height 35
click at [301, 23] on link "Projects" at bounding box center [314, 17] width 39 height 35
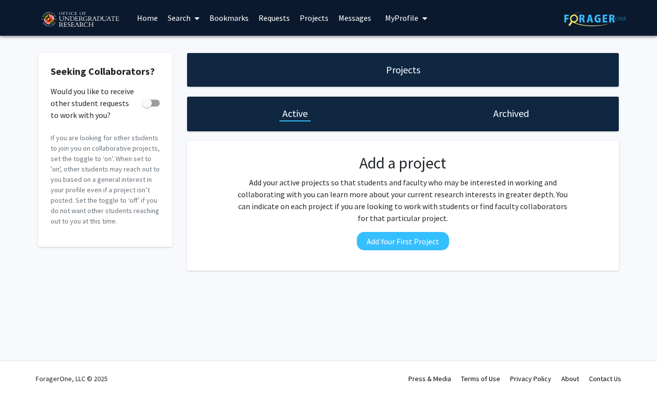
click at [274, 20] on link "Requests" at bounding box center [274, 17] width 41 height 35
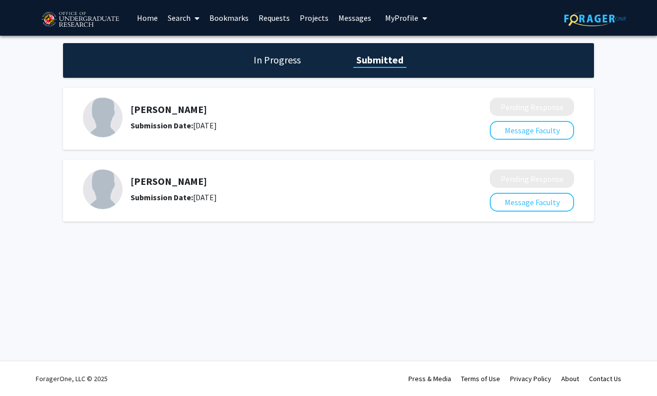
click at [365, 16] on link "Messages" at bounding box center [354, 17] width 43 height 35
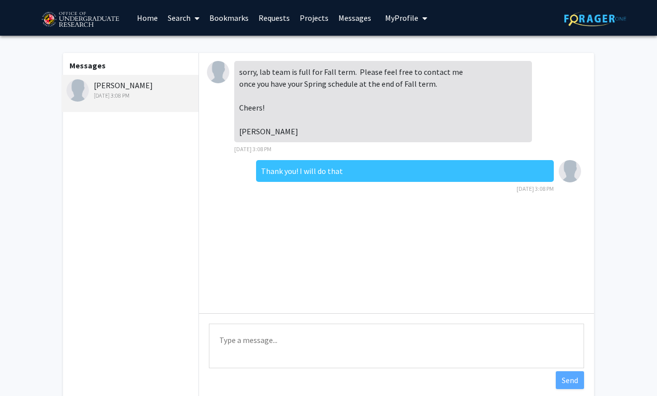
click at [192, 191] on div "Messages Joseph Dien Sep 2, 2025 3:08 PM" at bounding box center [130, 226] width 137 height 347
click at [387, 16] on span "My Profile" at bounding box center [401, 18] width 33 height 10
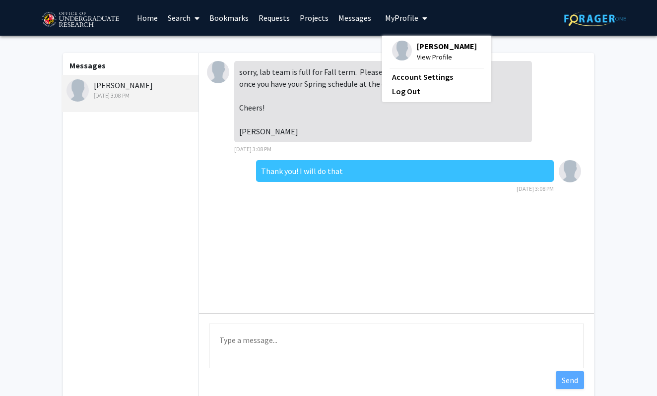
click at [419, 50] on span "[PERSON_NAME]" at bounding box center [447, 46] width 60 height 11
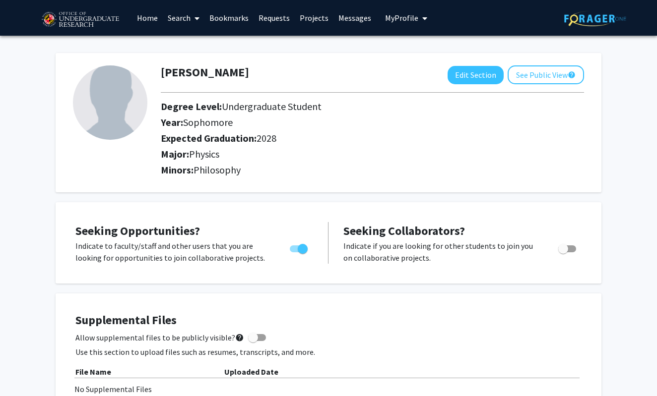
click at [179, 18] on link "Search" at bounding box center [184, 17] width 42 height 35
click at [148, 24] on link "Home" at bounding box center [147, 17] width 31 height 35
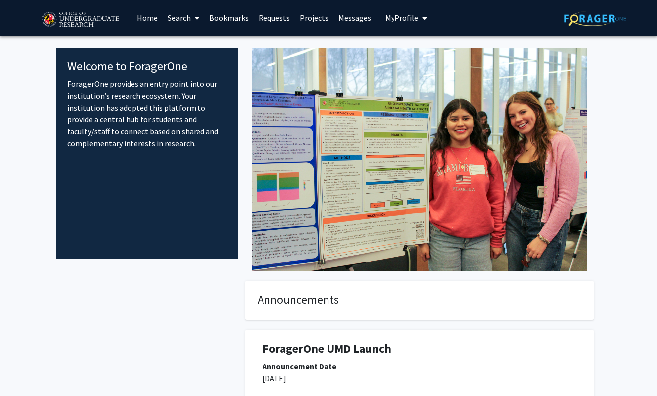
click at [183, 19] on link "Search" at bounding box center [184, 17] width 42 height 35
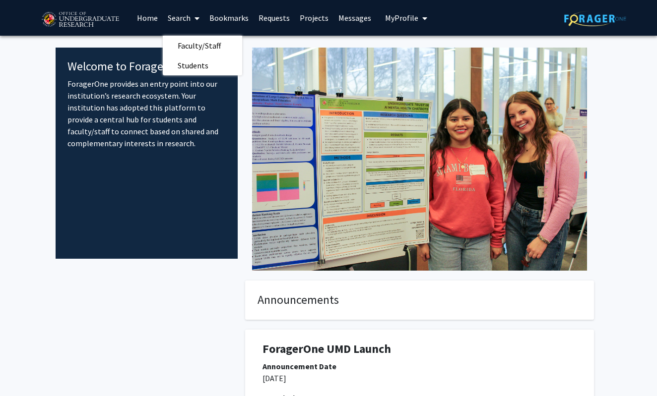
click at [306, 19] on link "Projects" at bounding box center [314, 17] width 39 height 35
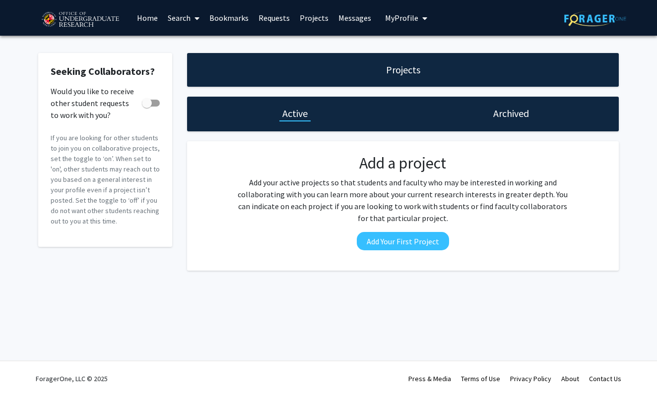
click at [492, 115] on div "Archived" at bounding box center [511, 114] width 42 height 14
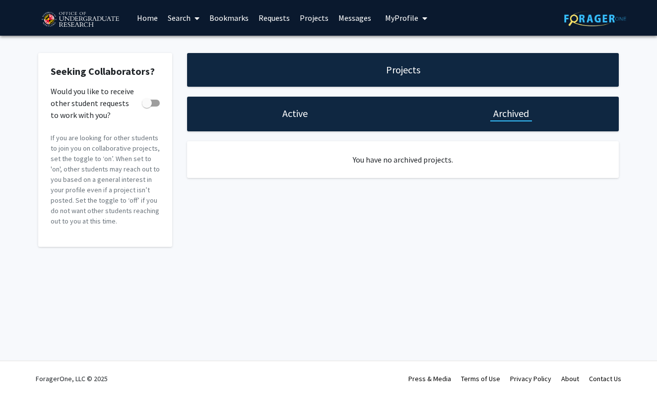
click at [303, 115] on h1 "Active" at bounding box center [294, 114] width 25 height 14
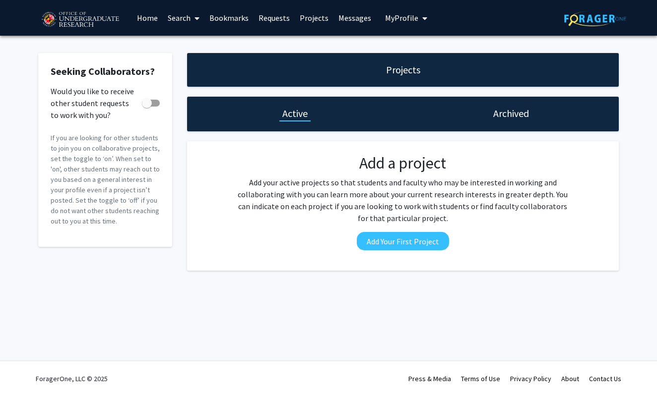
click at [411, 76] on h1 "Projects" at bounding box center [403, 70] width 34 height 14
click at [157, 104] on span at bounding box center [151, 103] width 18 height 7
click at [147, 107] on input "Would you like to receive other student requests to work with you?" at bounding box center [146, 107] width 0 height 0
checkbox input "true"
click at [148, 18] on link "Home" at bounding box center [147, 17] width 31 height 35
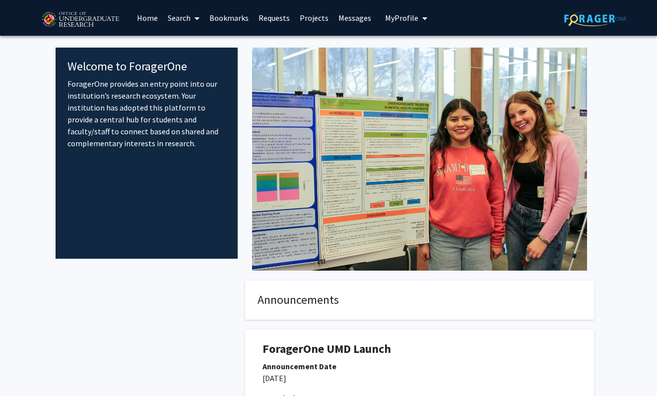
click at [358, 17] on link "Messages" at bounding box center [354, 17] width 43 height 35
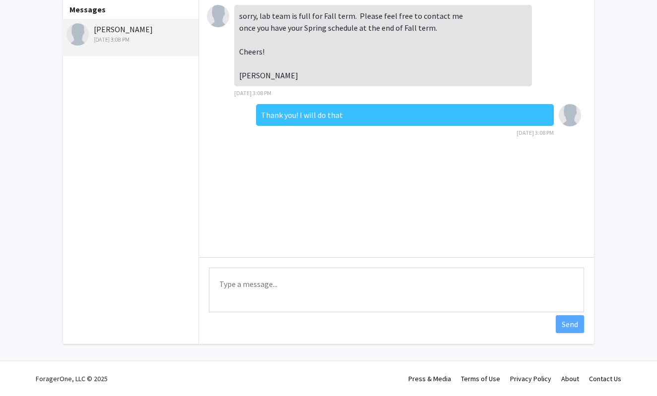
scroll to position [58, 0]
